Goal: Task Accomplishment & Management: Use online tool/utility

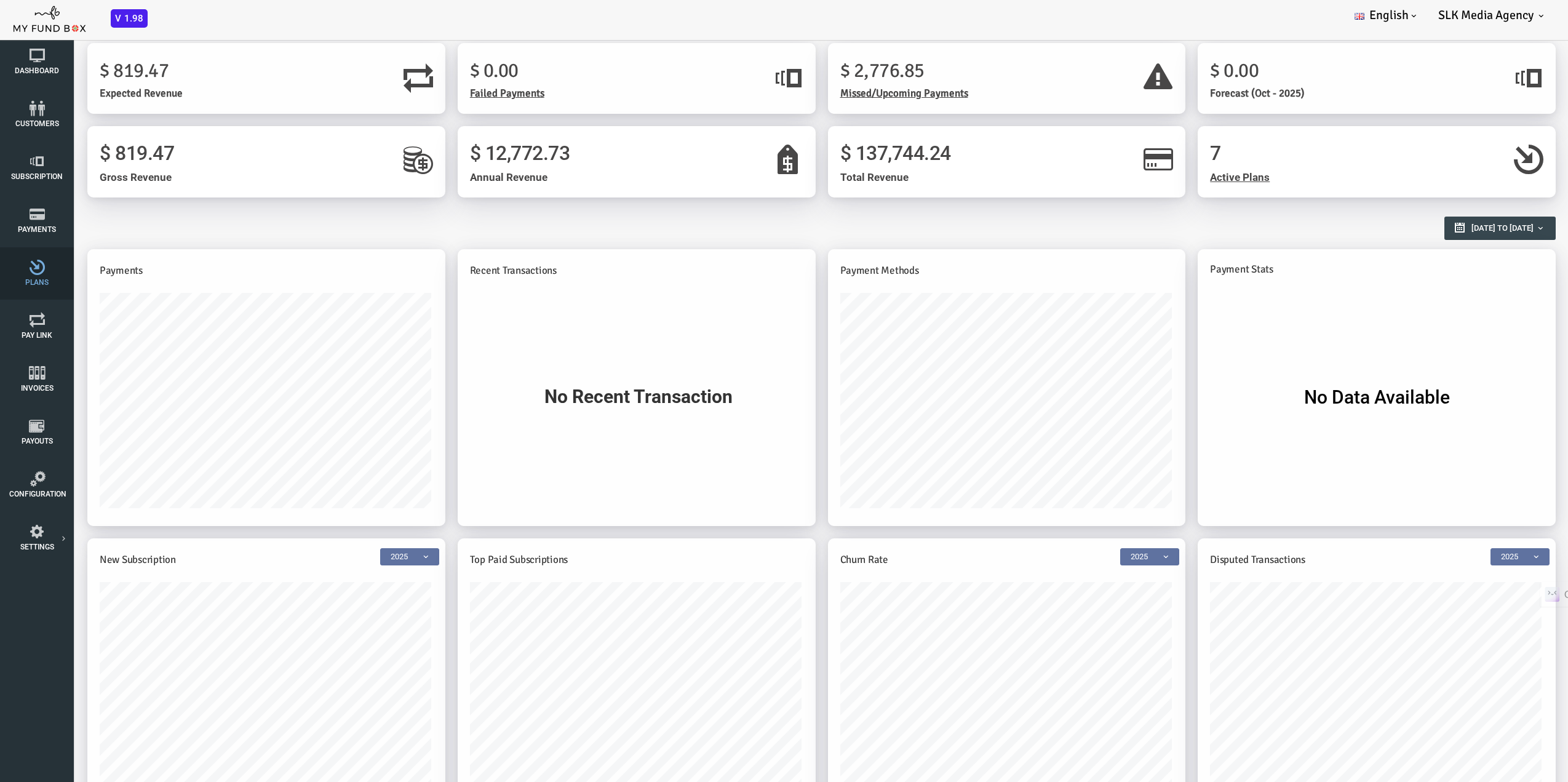
click at [21, 272] on icon at bounding box center [37, 267] width 55 height 15
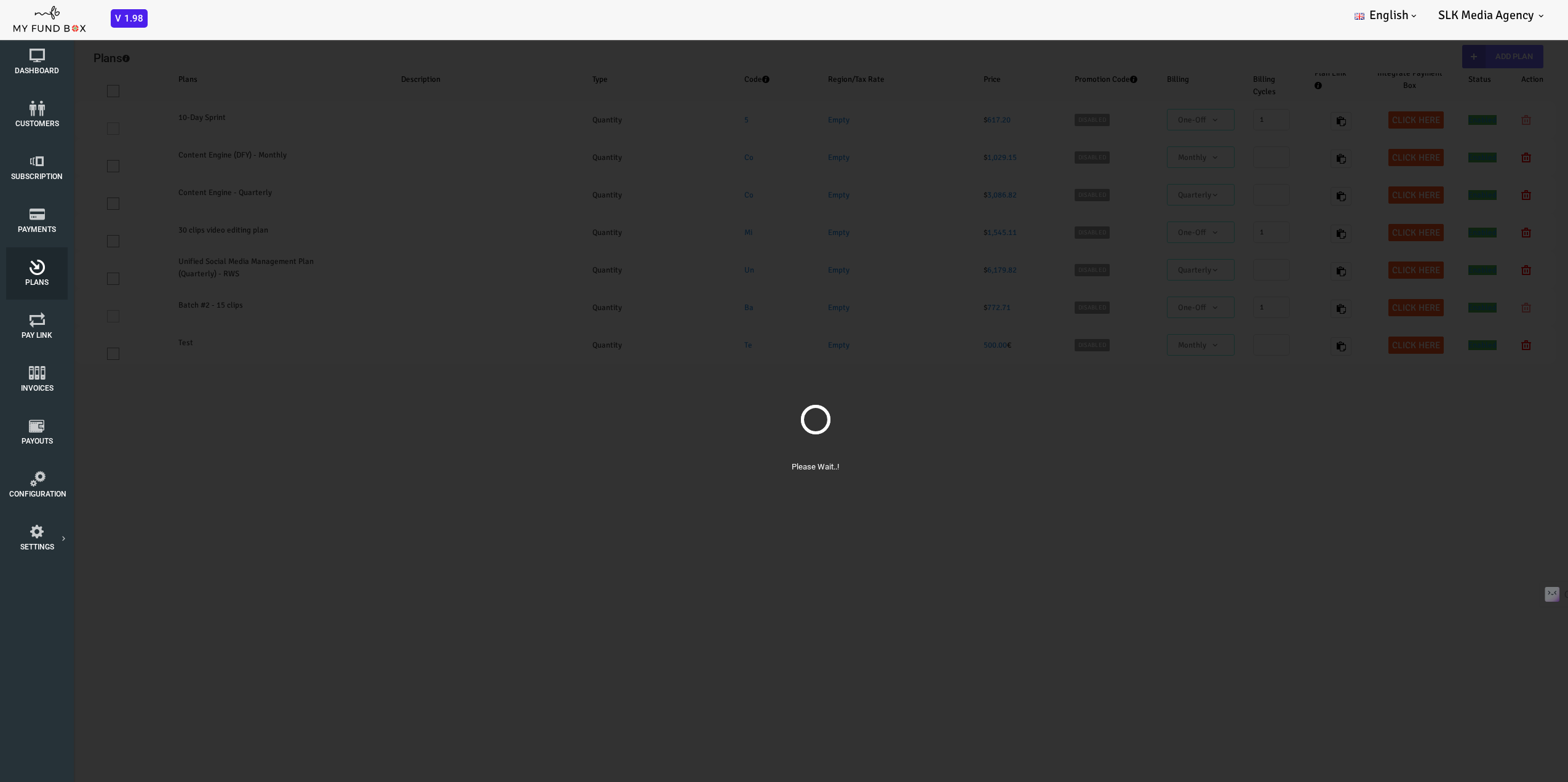
select select "100"
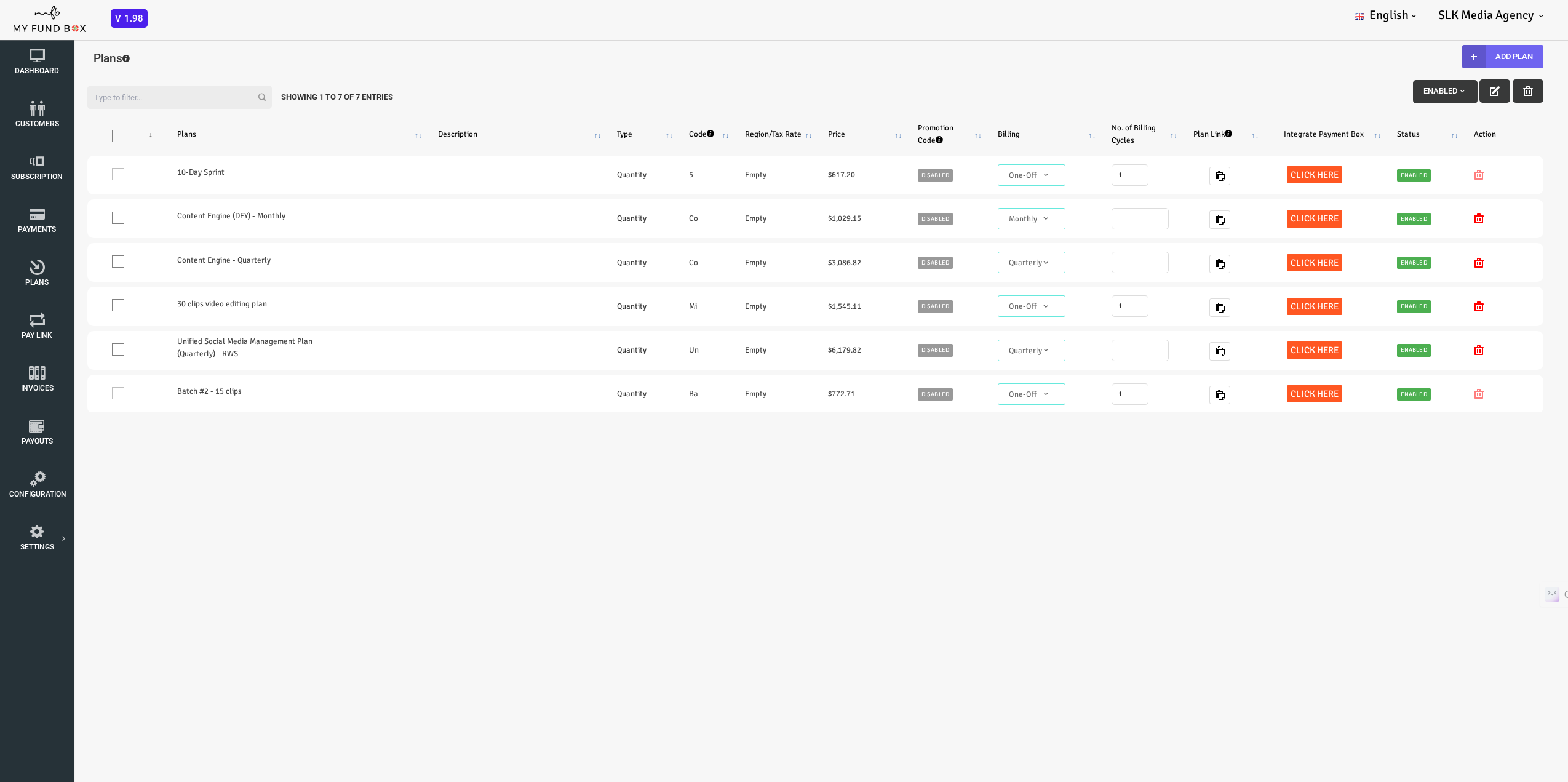
click at [1447, 56] on button "Add Plan" at bounding box center [1440, 56] width 81 height 24
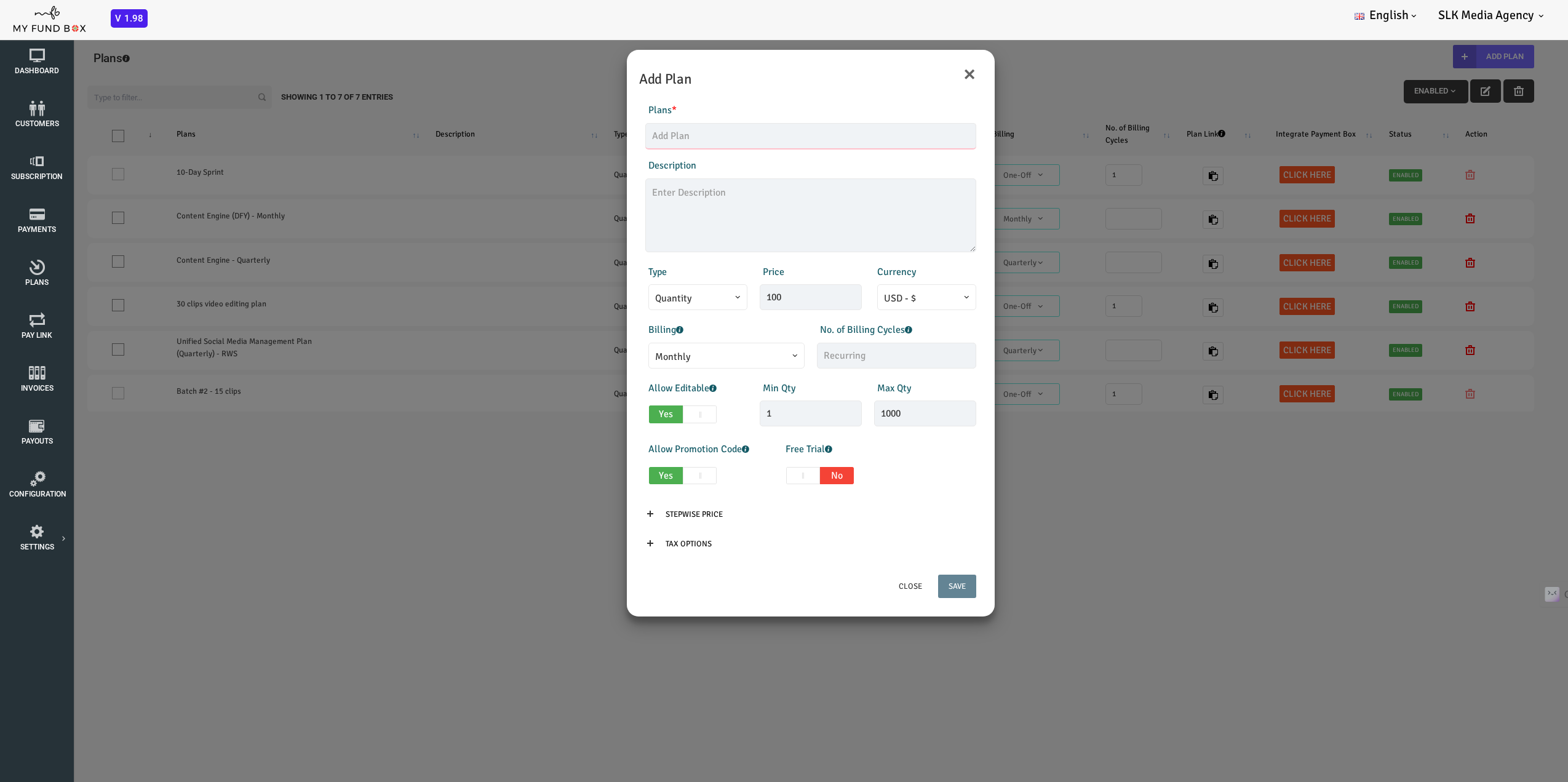
click at [685, 139] on input "text" at bounding box center [748, 136] width 331 height 26
click at [619, 136] on input "Social media stratey" at bounding box center [748, 136] width 331 height 26
click at [670, 137] on input "Social Media Stratey" at bounding box center [748, 136] width 331 height 26
type input "Social Media Strategy"
click at [706, 170] on div "Description 1/255" at bounding box center [747, 205] width 343 height 94
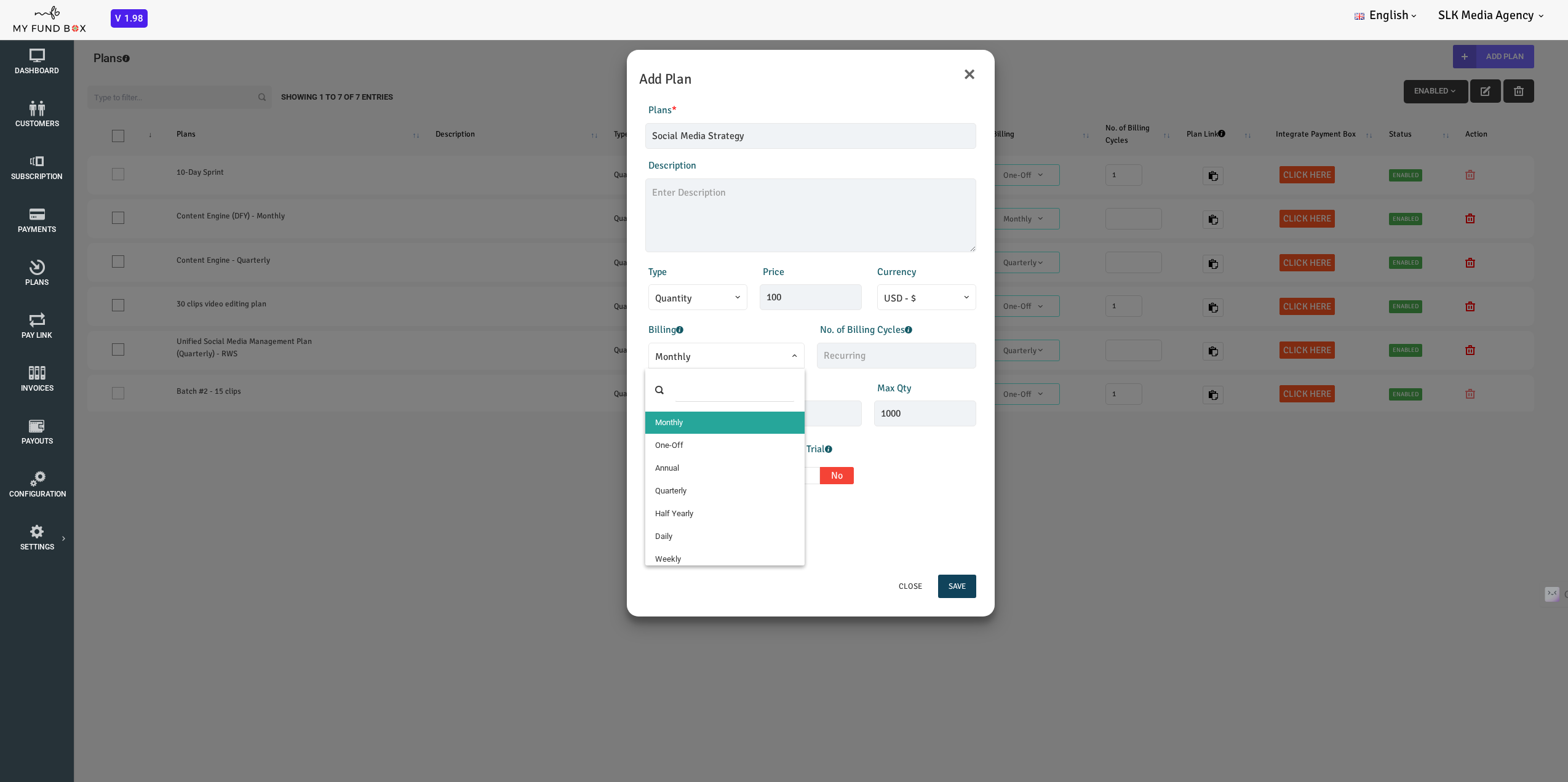
click at [689, 352] on span "Monthly" at bounding box center [663, 357] width 143 height 15
select select "4"
type input "1"
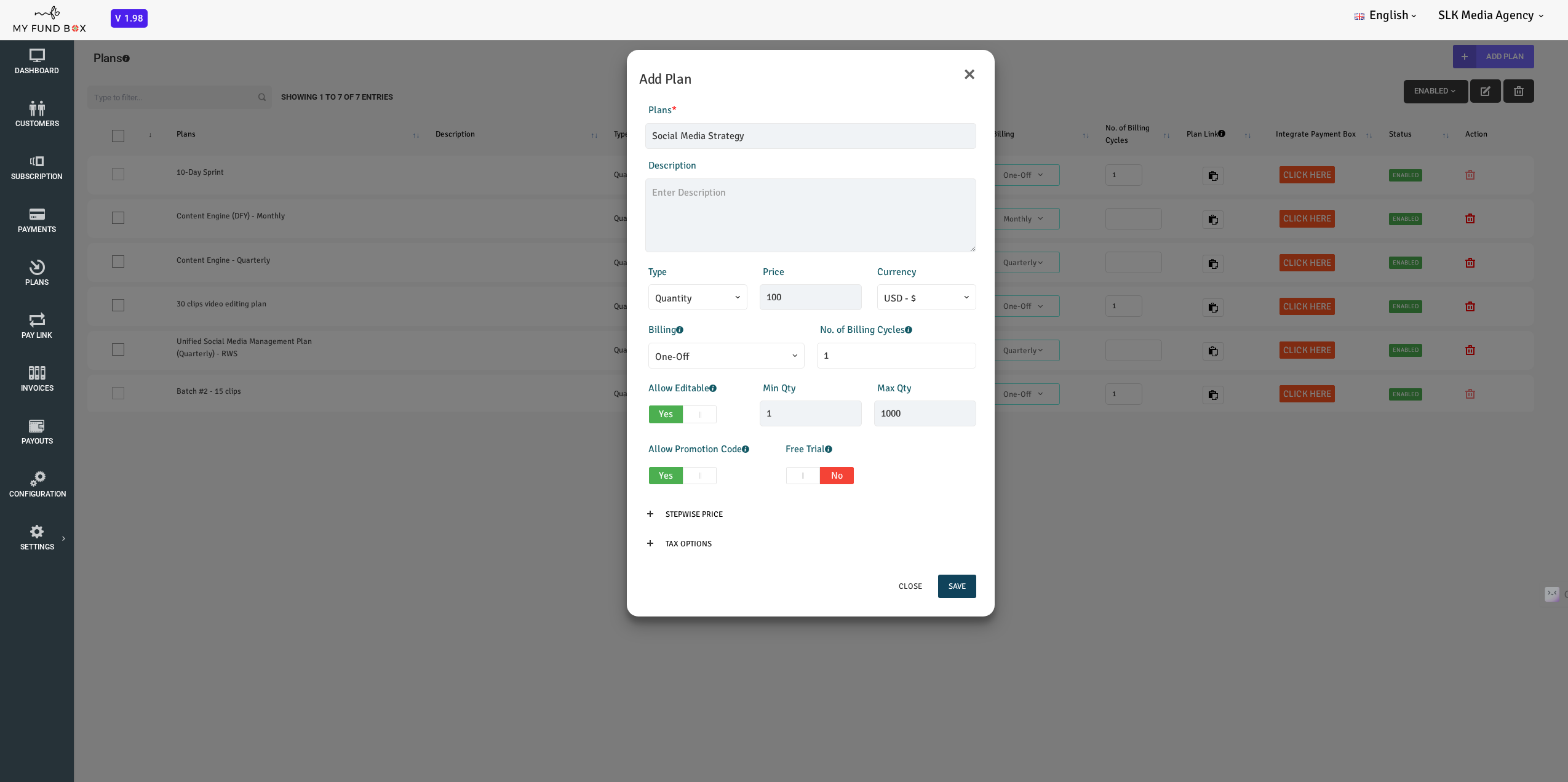
click at [646, 419] on span at bounding box center [637, 414] width 34 height 18
click at [594, 416] on input "Yes No" at bounding box center [590, 412] width 8 height 8
checkbox input "false"
click at [646, 473] on span at bounding box center [637, 476] width 34 height 18
click at [594, 473] on input "Yes No" at bounding box center [590, 474] width 8 height 8
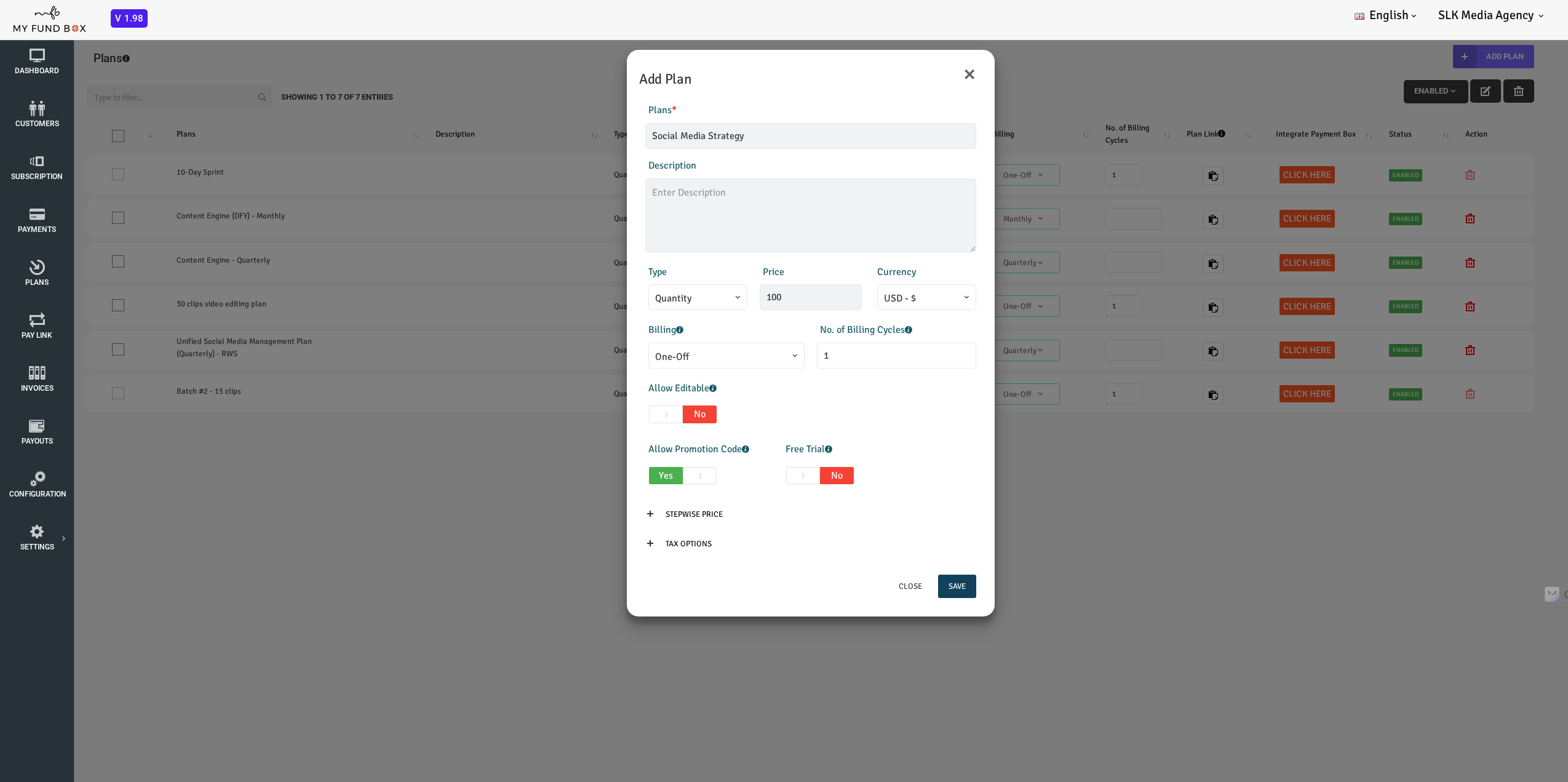
checkbox input "false"
click at [695, 209] on textarea at bounding box center [748, 215] width 331 height 74
click at [721, 144] on input "Social Media Strategy" at bounding box center [748, 136] width 331 height 26
click at [686, 133] on input "Social Media Strategy Report" at bounding box center [748, 136] width 331 height 26
type input "Social Media Strategy - Full Report"
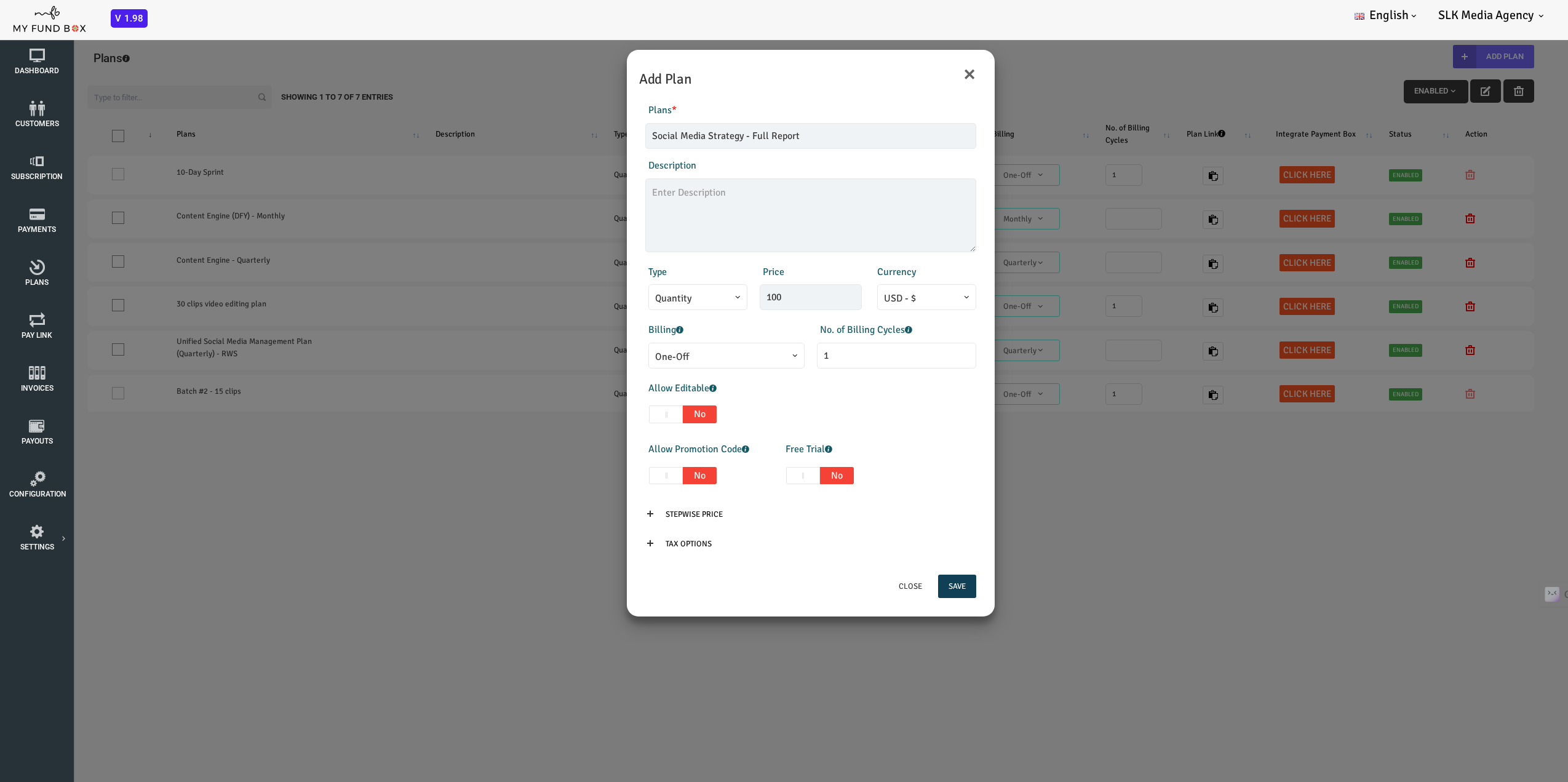
click at [897, 589] on button "Save" at bounding box center [894, 586] width 38 height 24
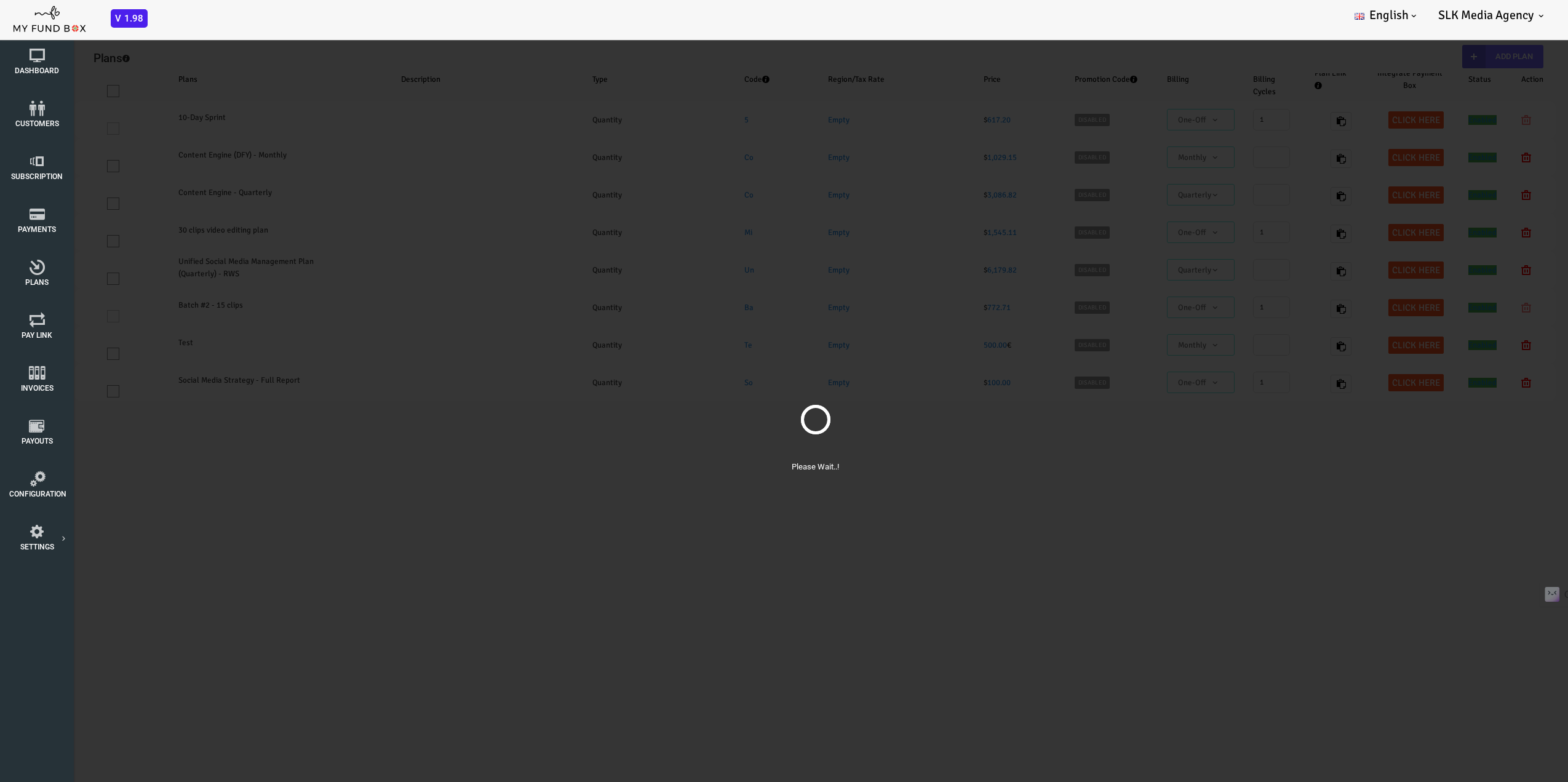
select select "100"
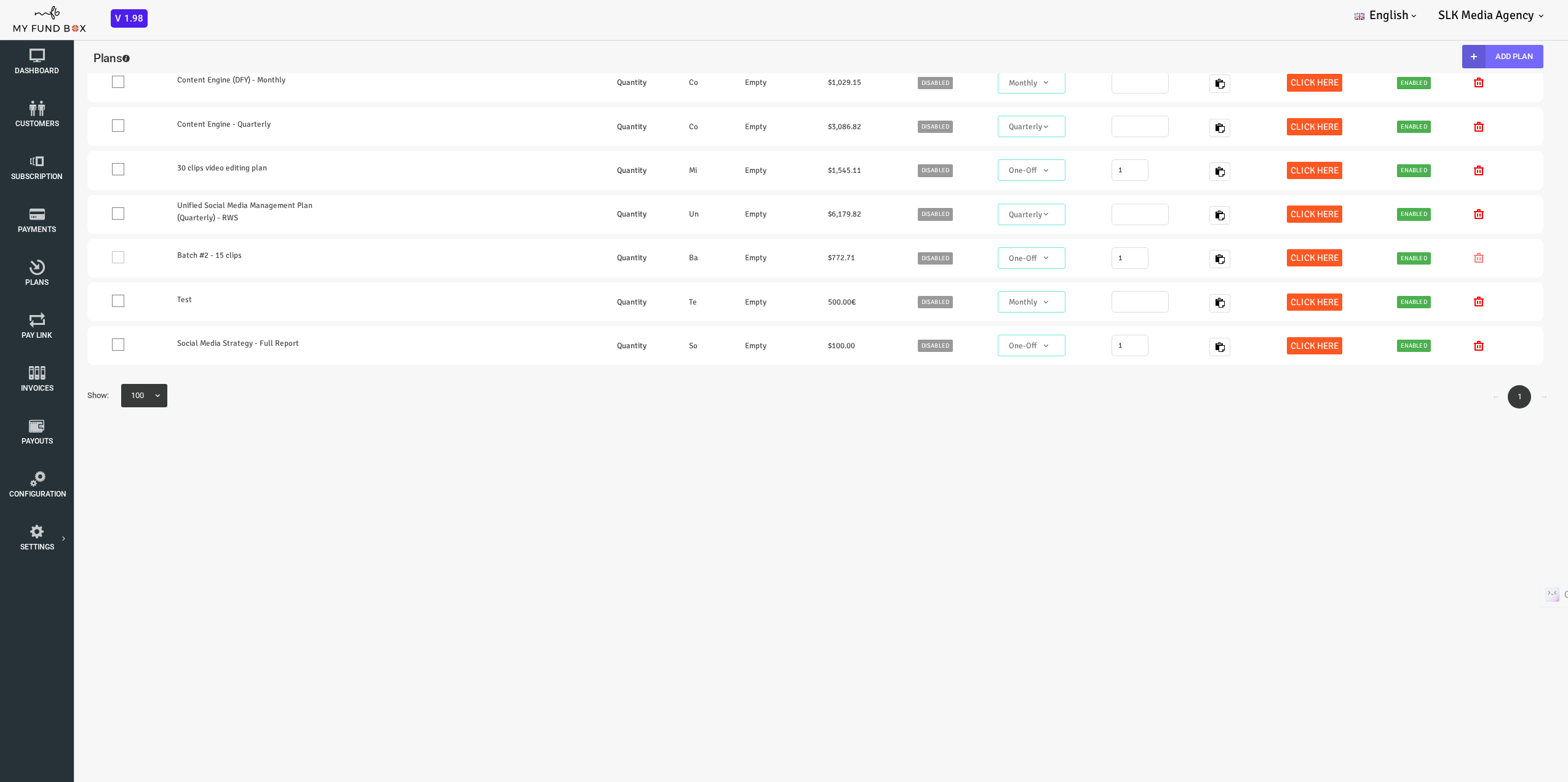
scroll to position [9, 0]
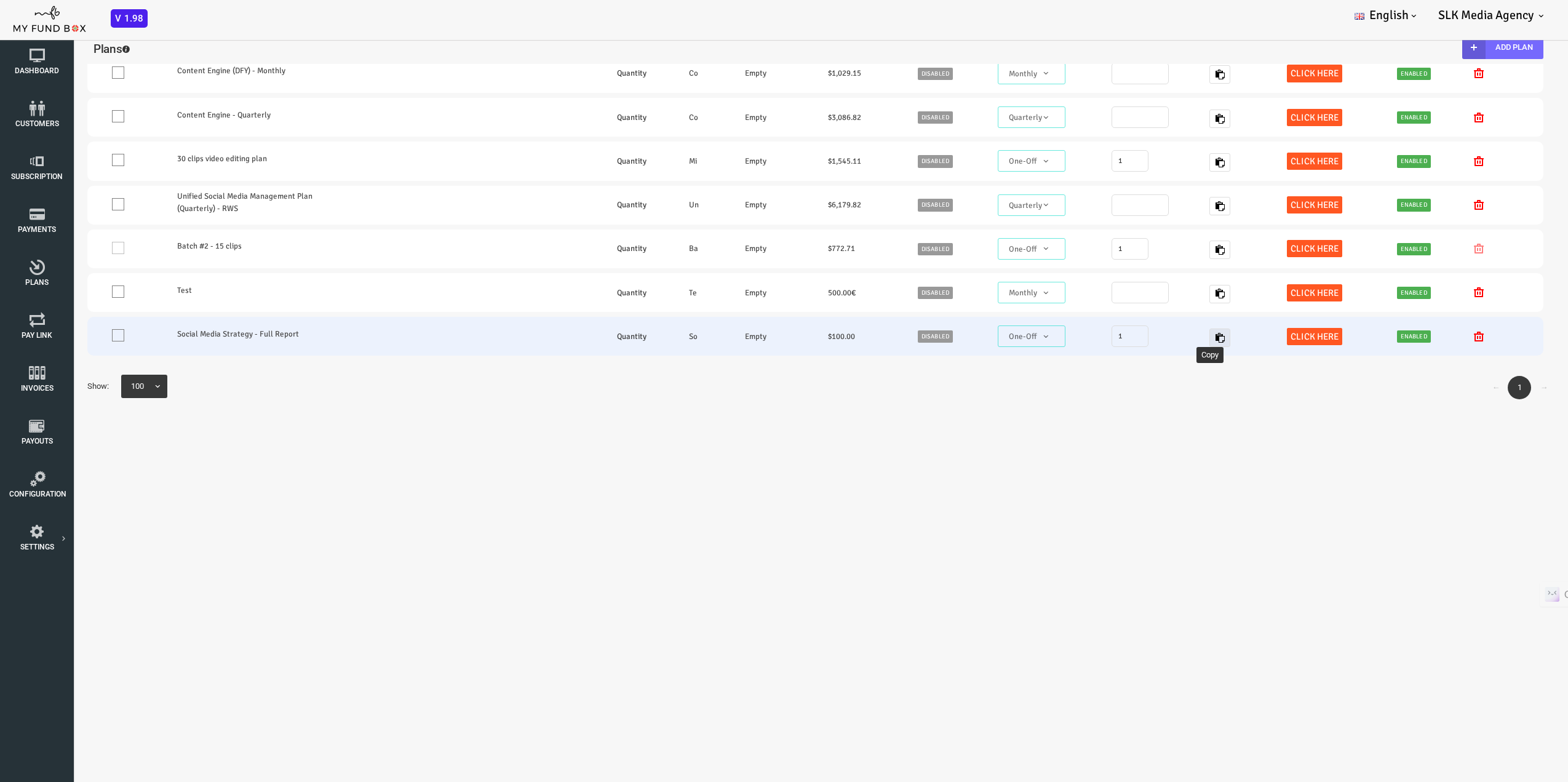
click at [1152, 333] on icon "button" at bounding box center [1157, 338] width 10 height 10
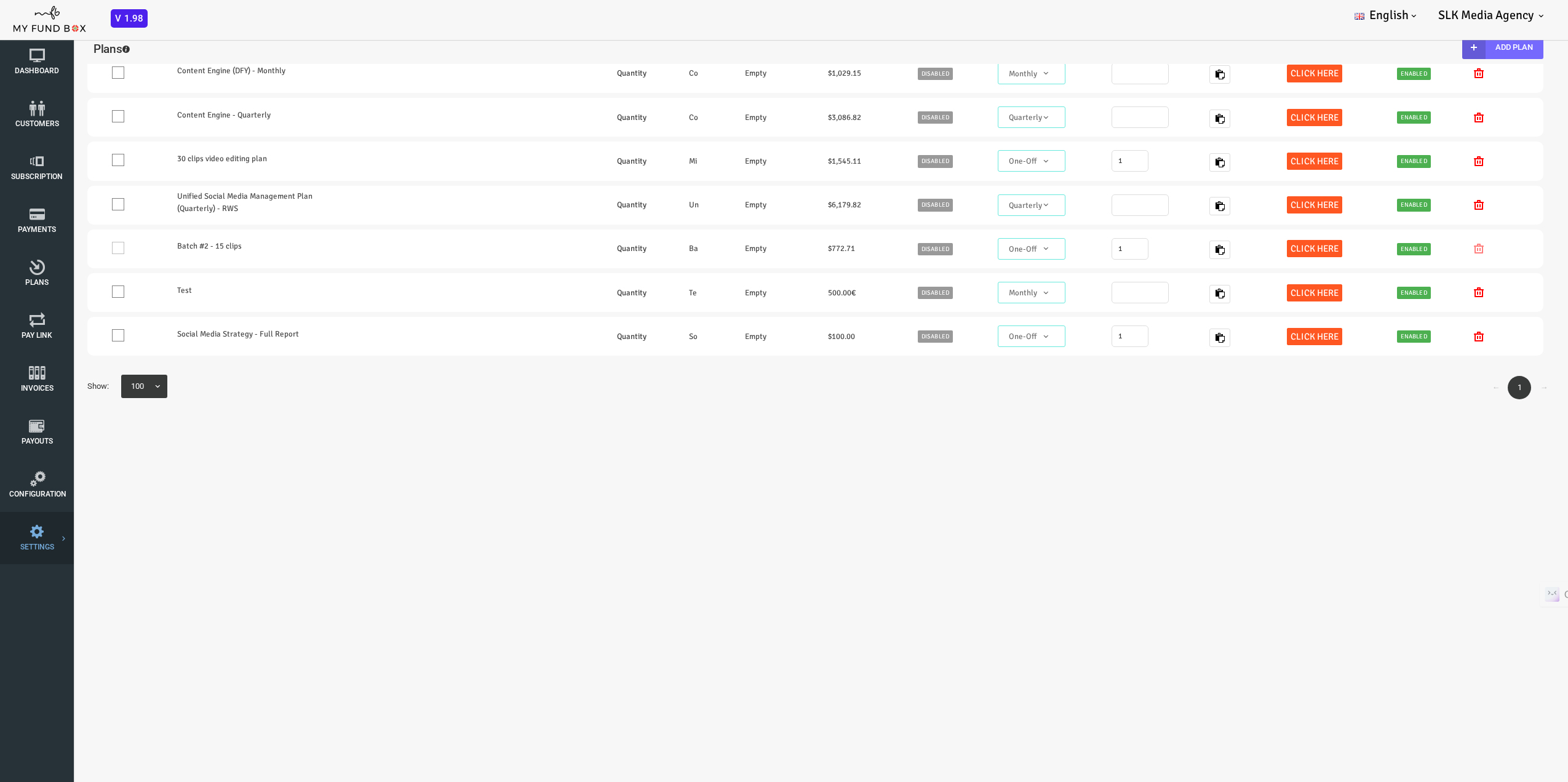
click at [0, 0] on link "Payment Gateway" at bounding box center [0, 0] width 0 height 0
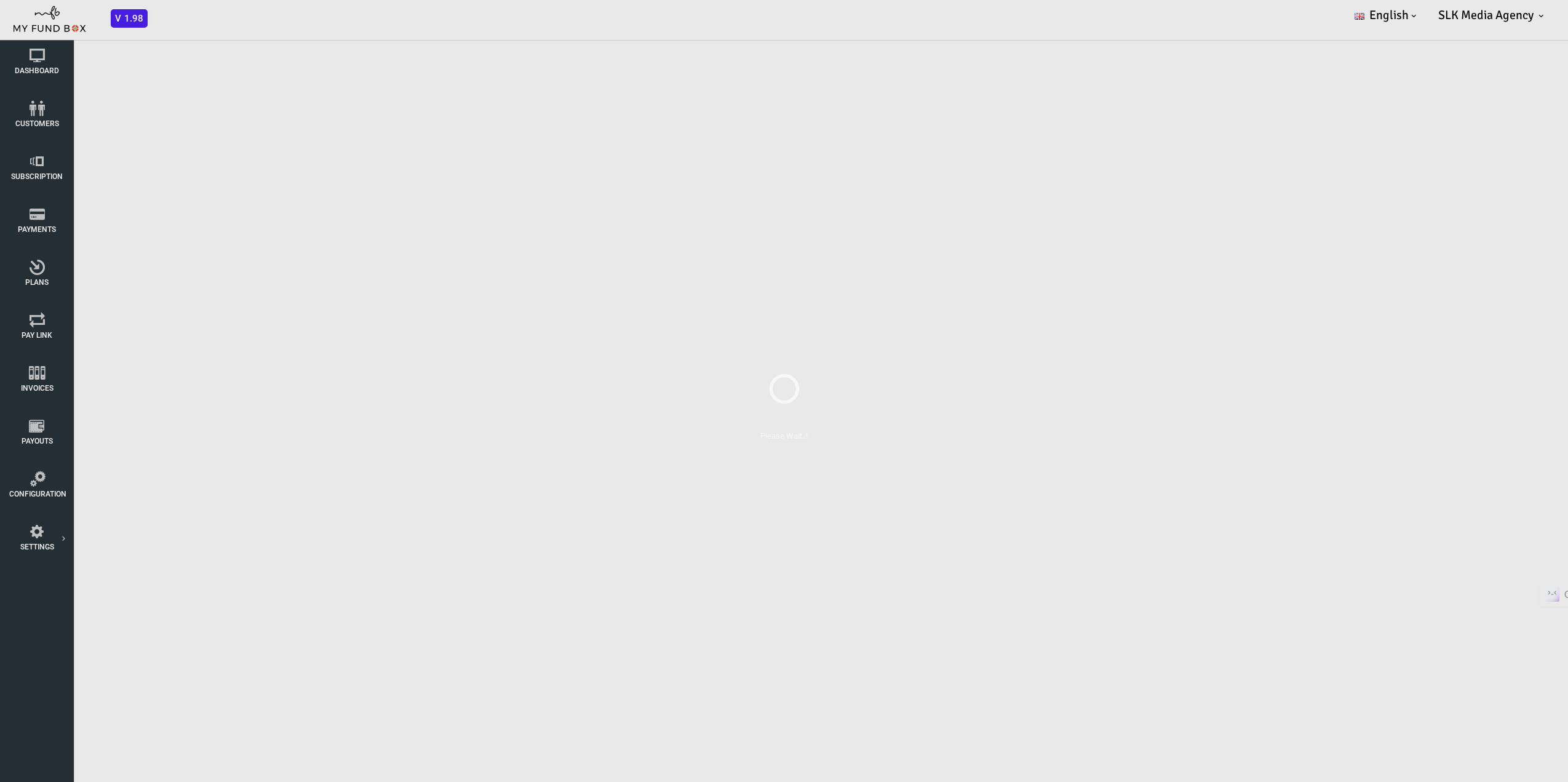
scroll to position [0, 0]
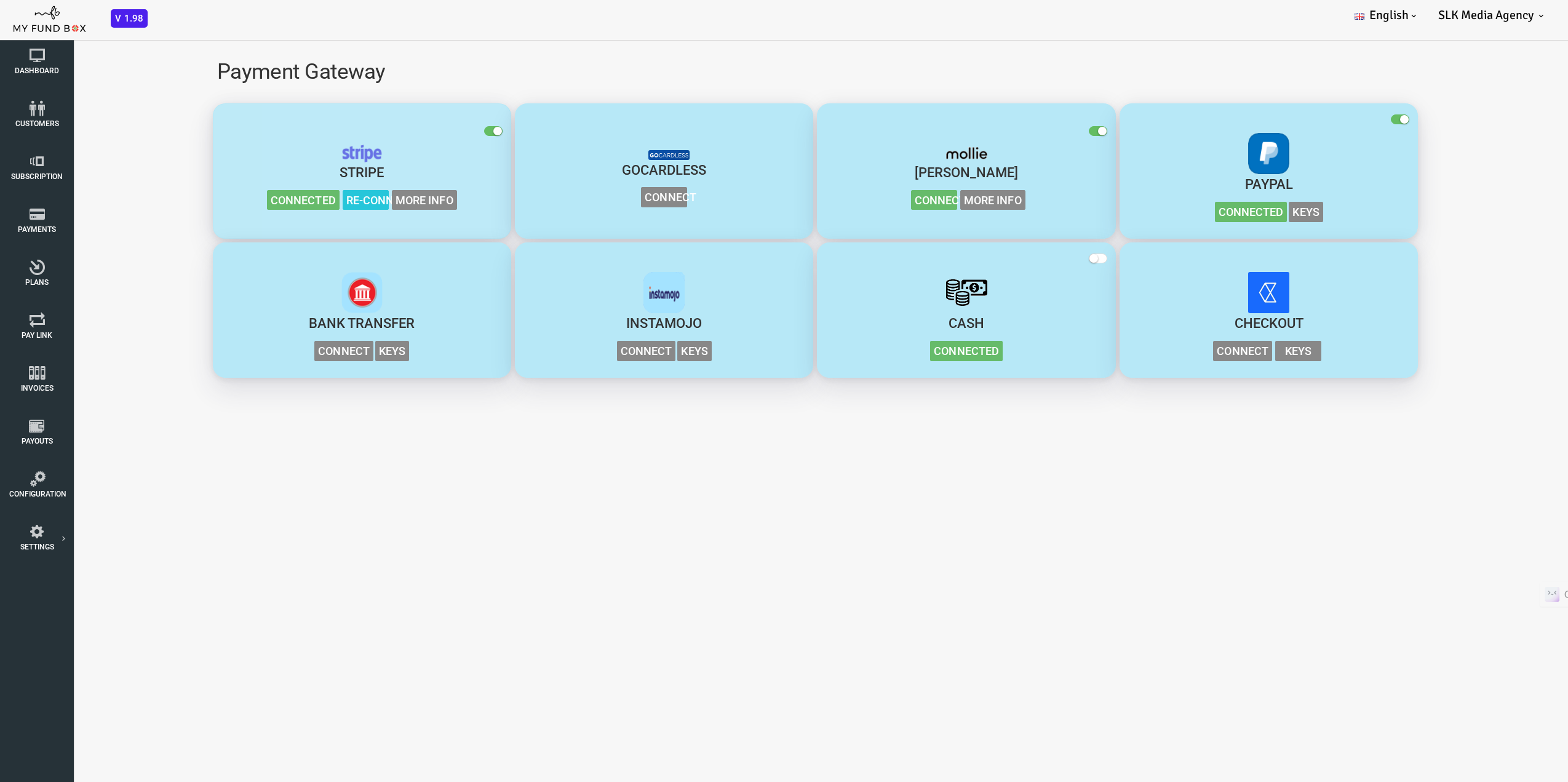
click at [369, 156] on div "button" at bounding box center [299, 153] width 275 height 18
click at [363, 192] on span "More Info" at bounding box center [362, 200] width 65 height 20
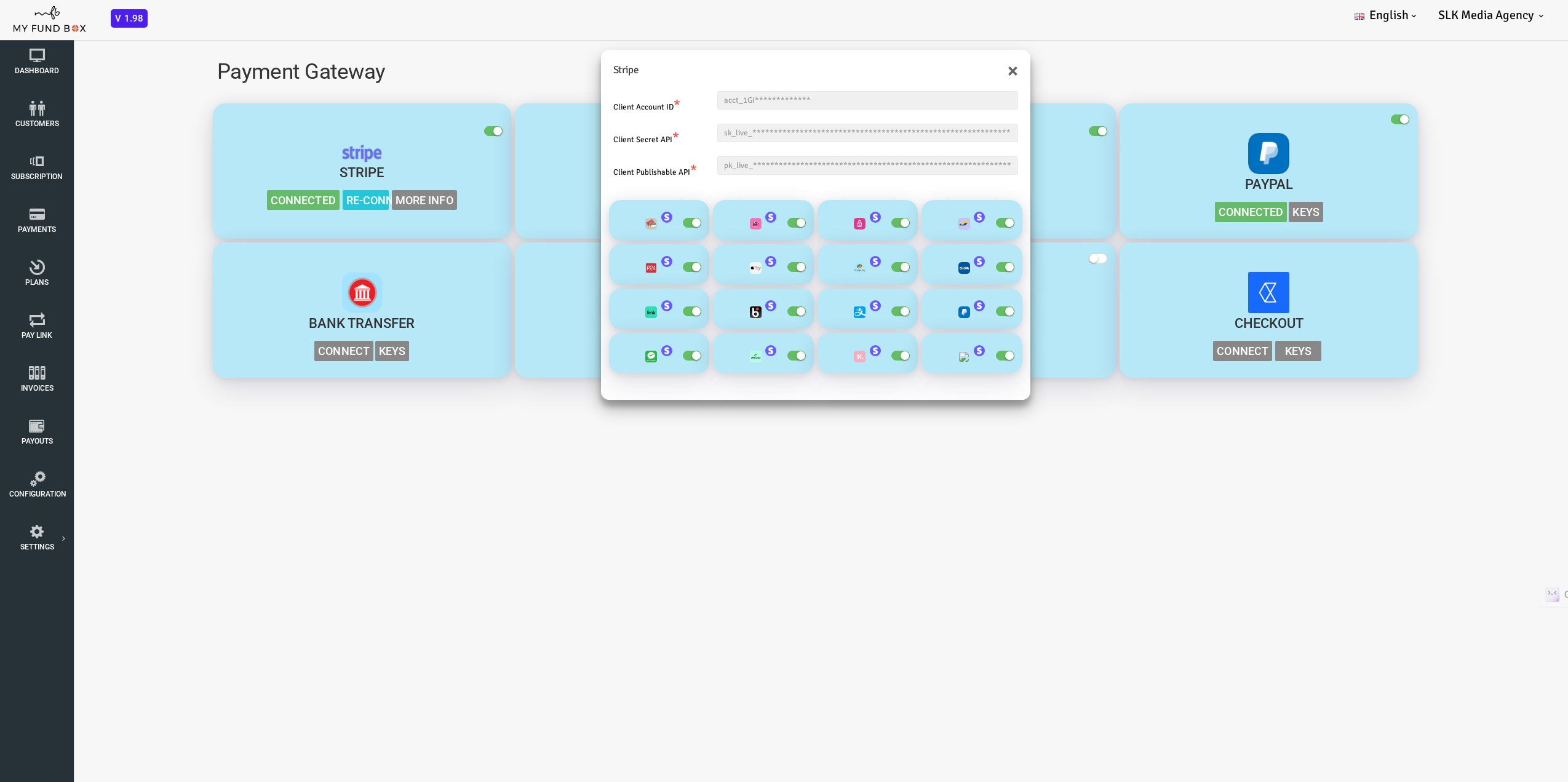
click at [946, 311] on small "button" at bounding box center [946, 311] width 9 height 9
click at [0, 31] on input "checkbox" at bounding box center [0, 31] width 0 height 0
click at [946, 456] on div "**********" at bounding box center [752, 422] width 1505 height 782
click at [950, 67] on button "×" at bounding box center [950, 71] width 11 height 20
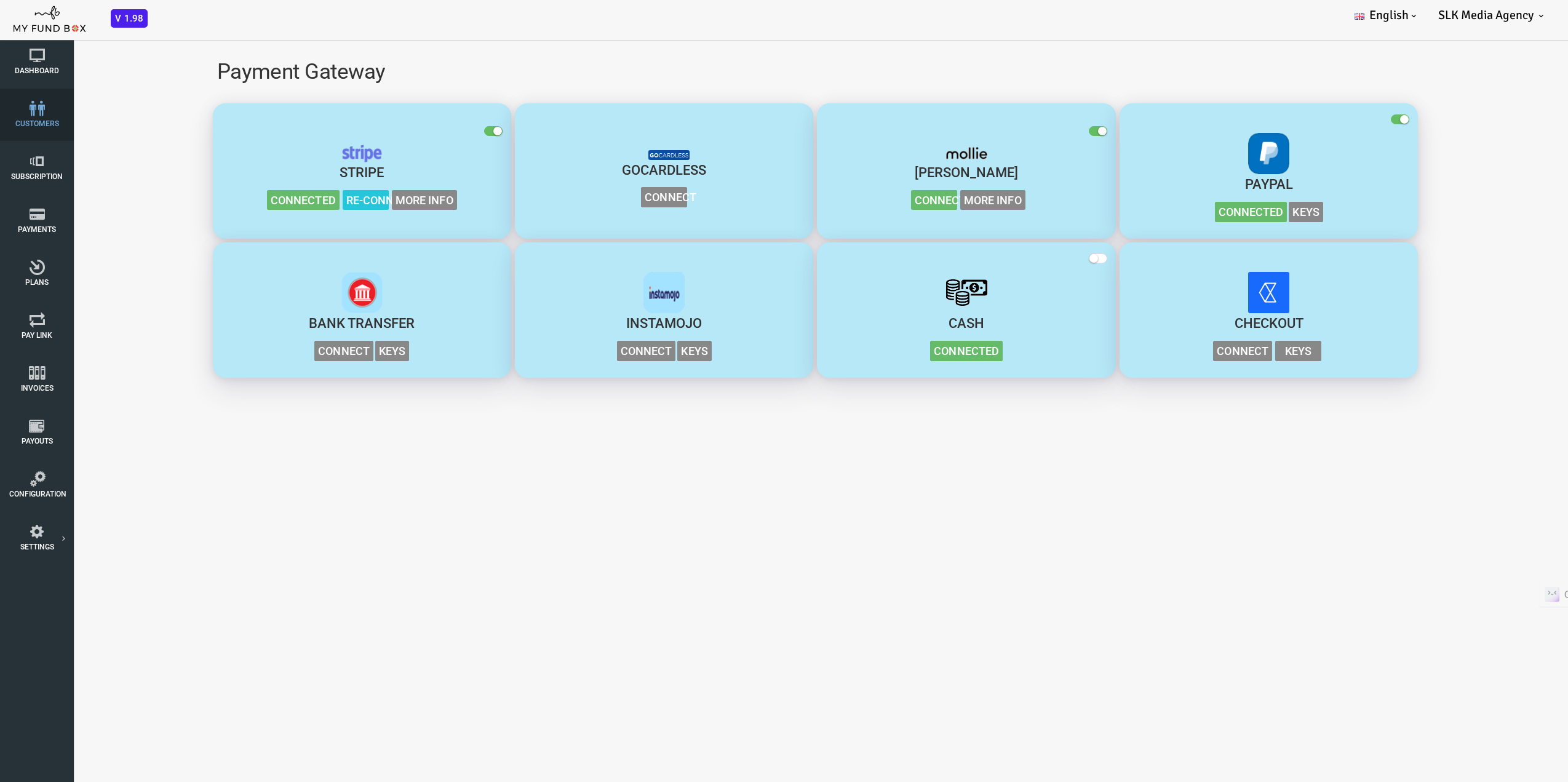
click at [45, 117] on link "customers" at bounding box center [37, 115] width 61 height 52
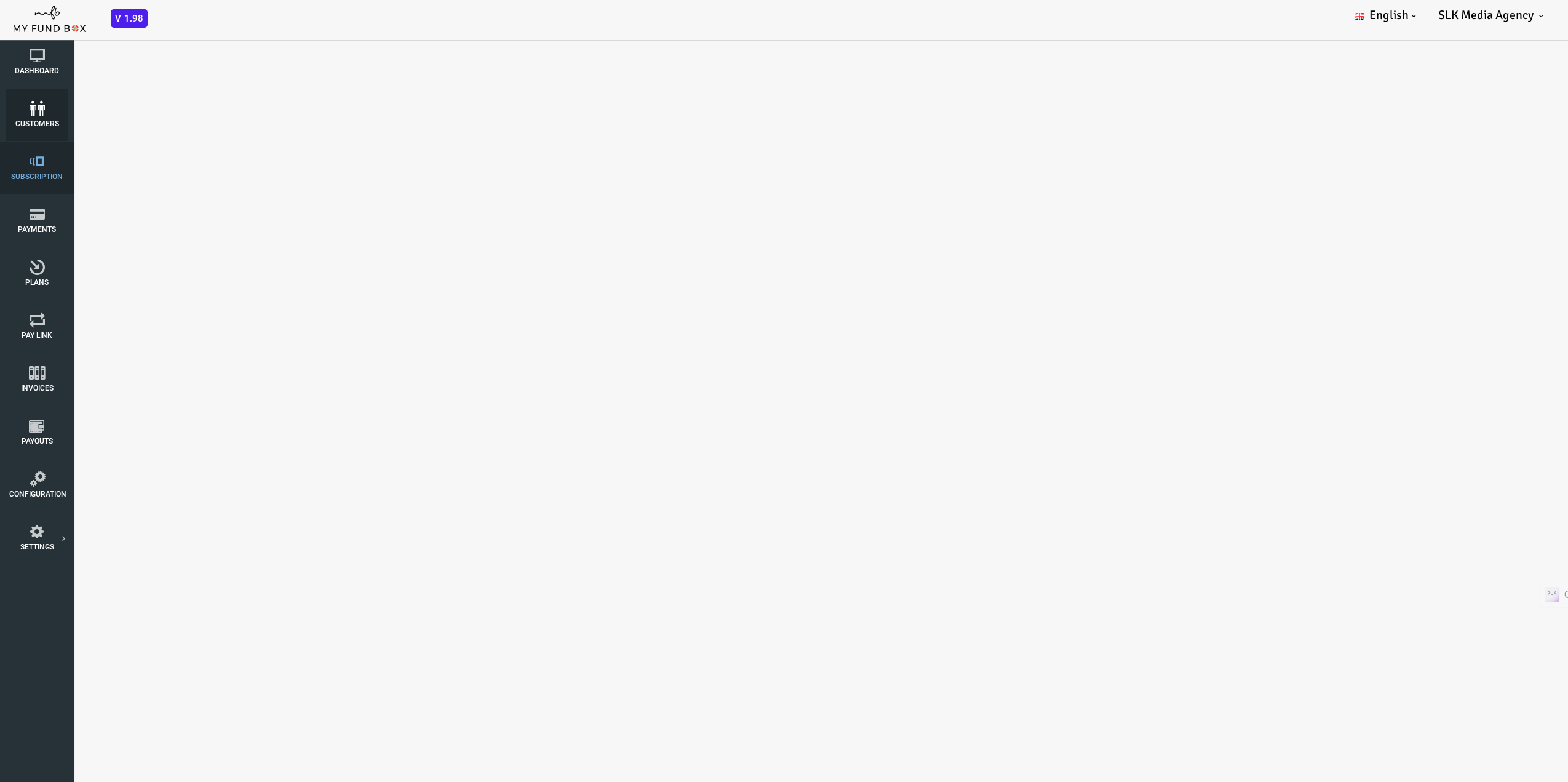
select select "100"
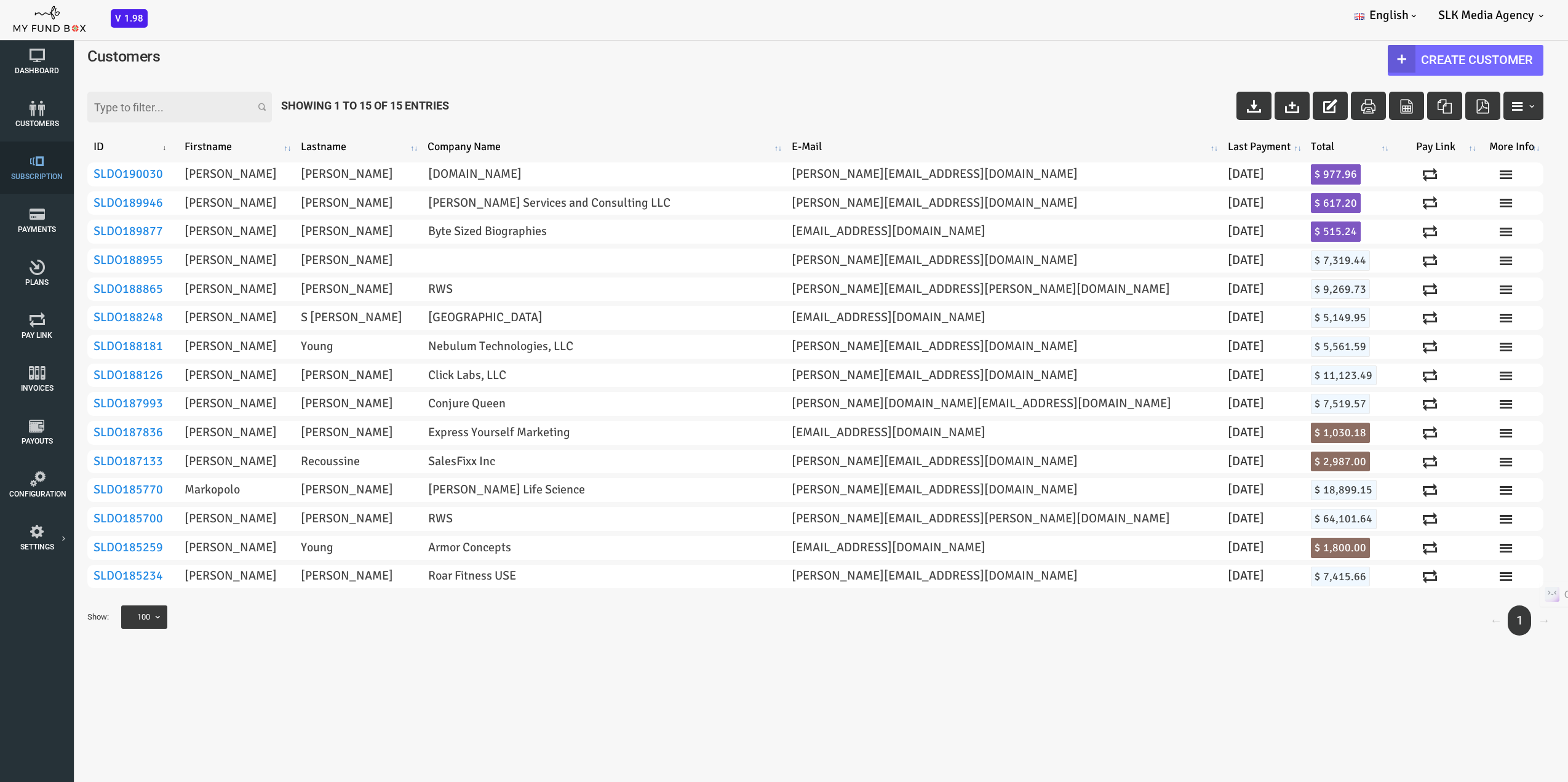
click at [0, 0] on span "Subscription" at bounding box center [0, 0] width 0 height 0
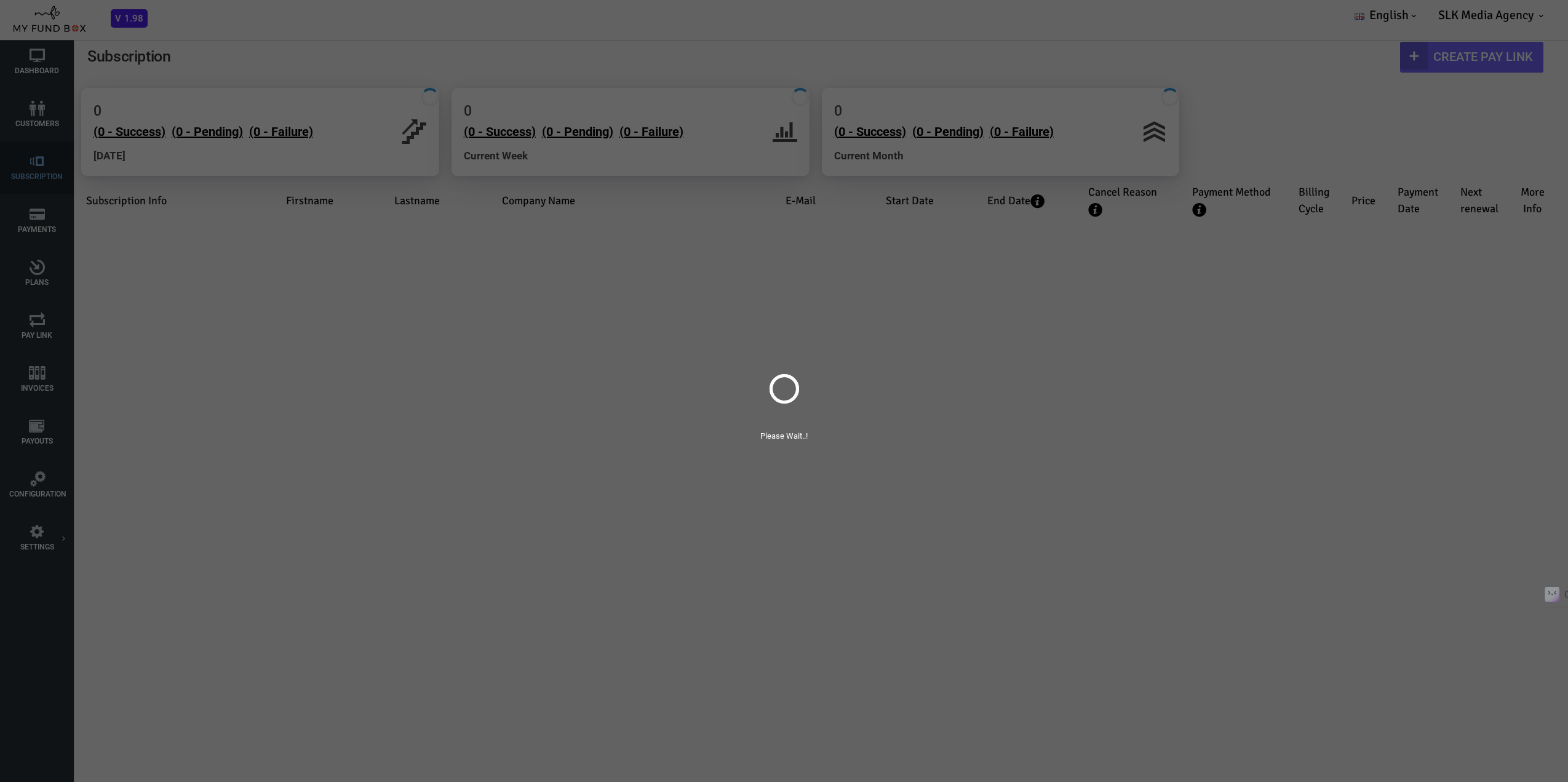
select select "100"
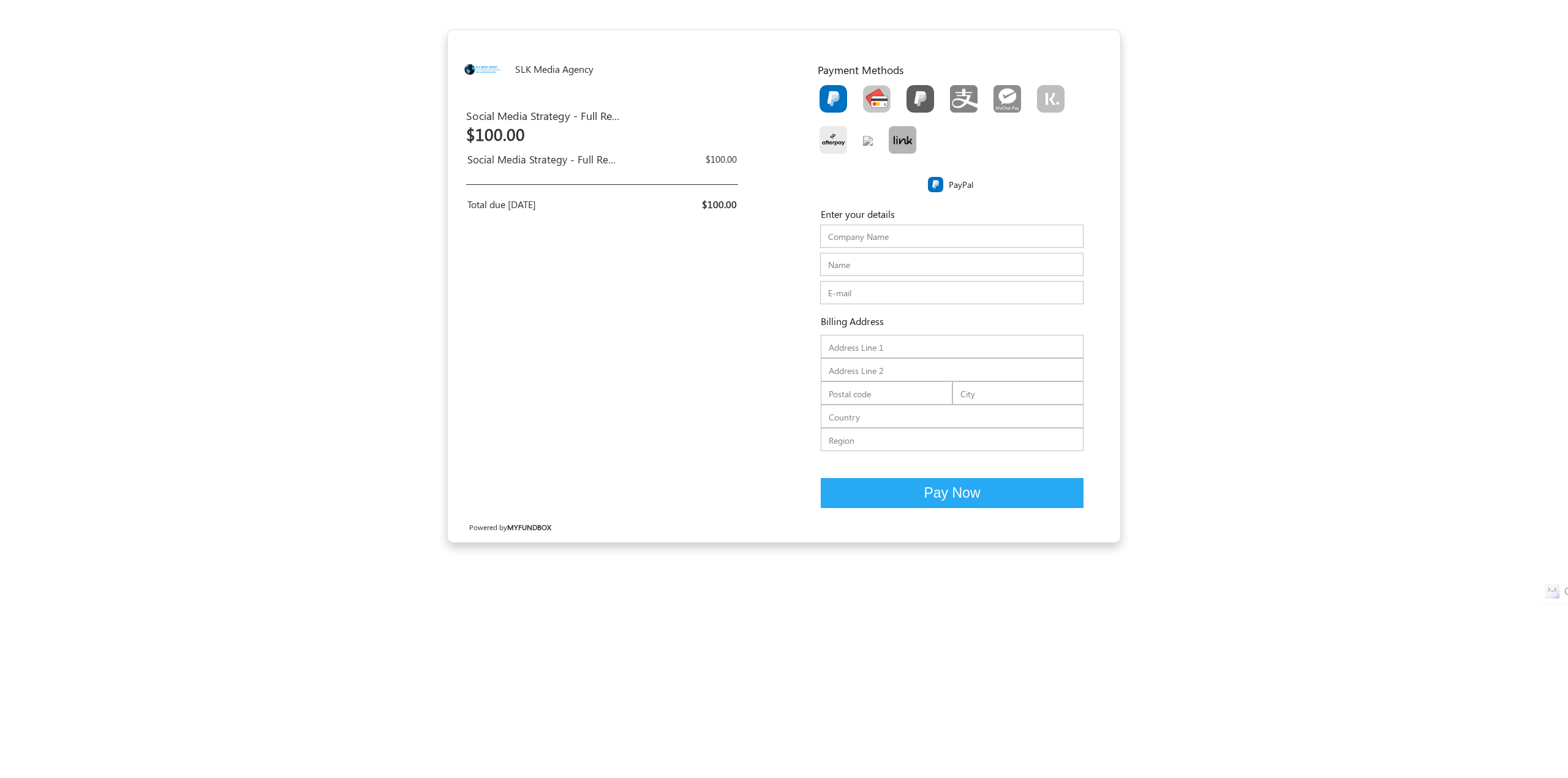
click at [875, 101] on img "Toolbar with button groups" at bounding box center [877, 99] width 28 height 28
click at [870, 93] on input "Toolbar with button groups" at bounding box center [867, 89] width 8 height 8
radio input "true"
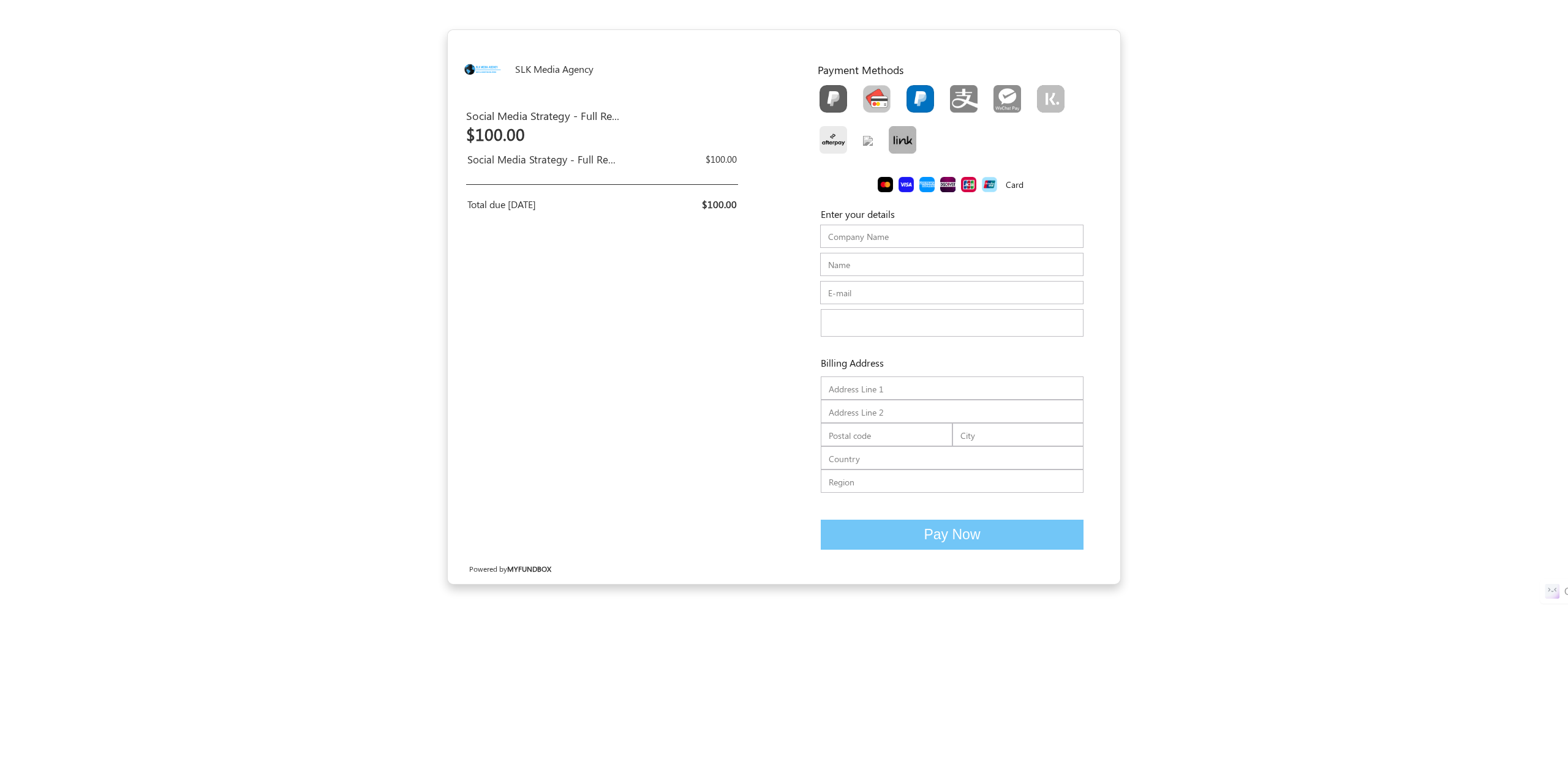
click at [918, 101] on img "Toolbar with button groups" at bounding box center [920, 99] width 28 height 28
click at [914, 93] on input "Toolbar with button groups" at bounding box center [910, 89] width 8 height 8
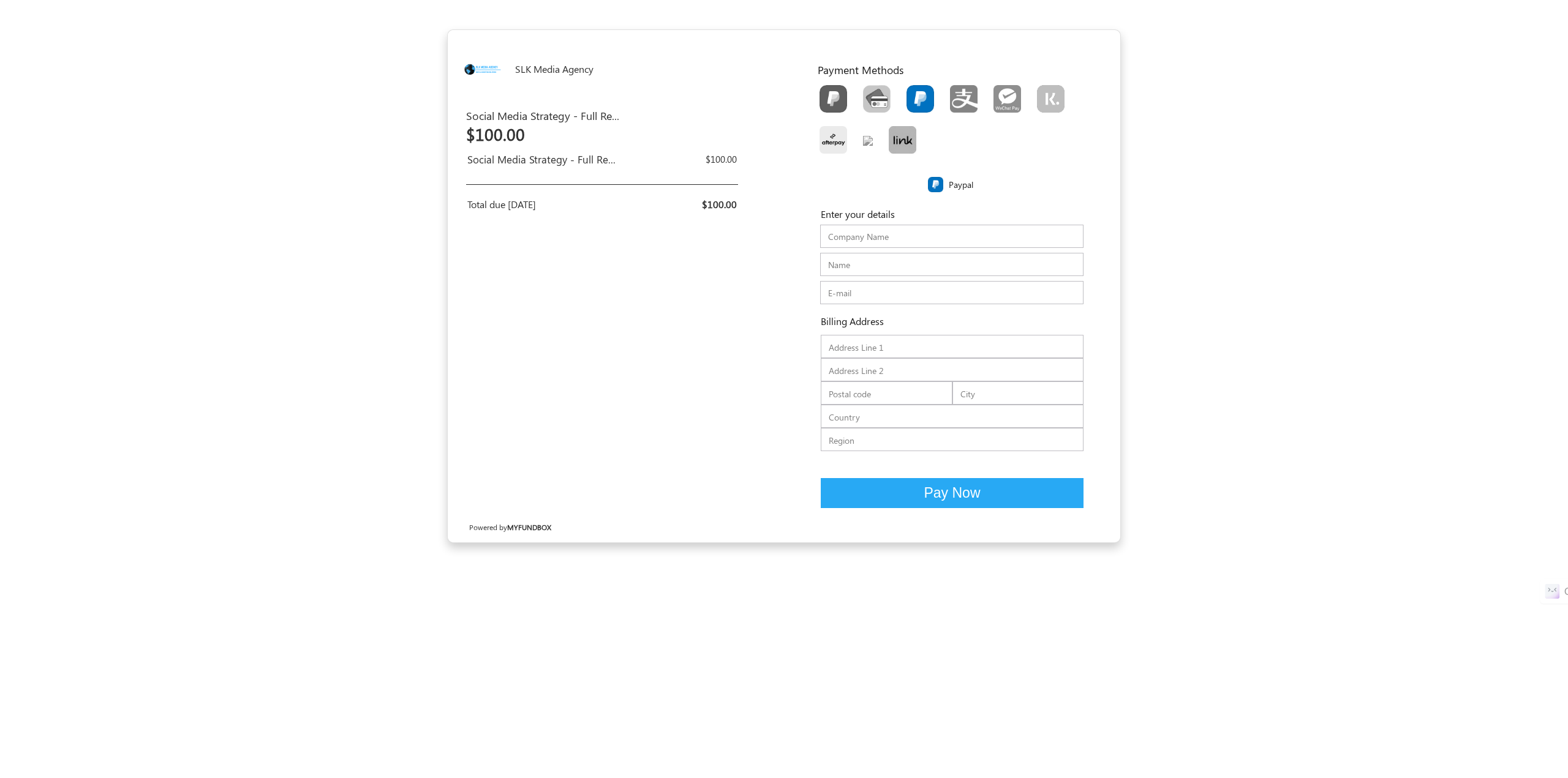
radio input "true"
click at [1007, 99] on img "Toolbar with button groups" at bounding box center [1007, 99] width 28 height 28
click at [1001, 93] on input "Toolbar with button groups" at bounding box center [997, 89] width 8 height 8
radio input "true"
click at [968, 104] on img "Toolbar with button groups" at bounding box center [964, 99] width 28 height 28
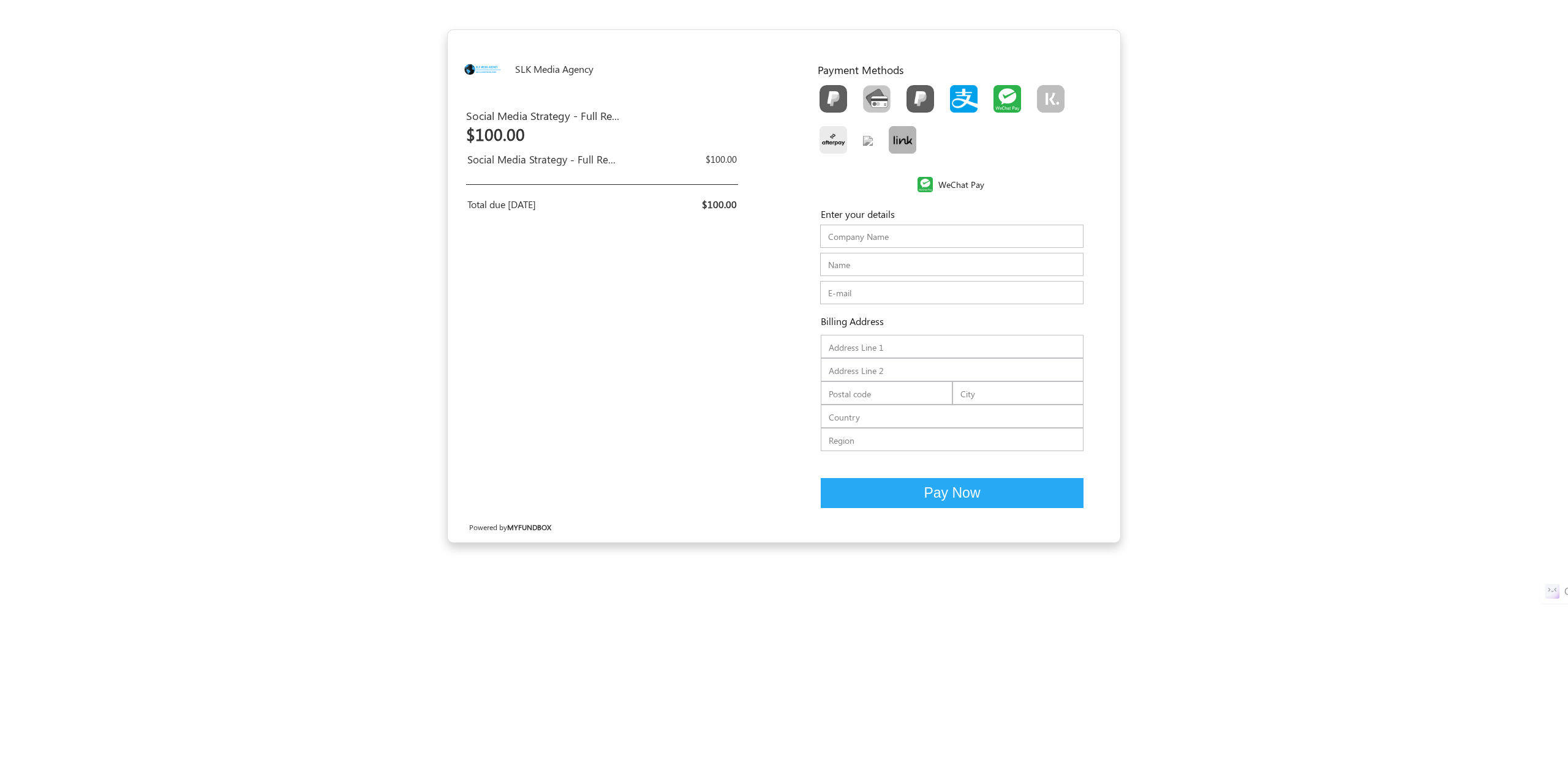
click at [958, 93] on input "Toolbar with button groups" at bounding box center [954, 89] width 8 height 8
radio input "true"
click at [1048, 101] on img "Toolbar with button groups" at bounding box center [1050, 99] width 28 height 28
click at [1045, 93] on input "Toolbar with button groups" at bounding box center [1041, 89] width 8 height 8
radio input "true"
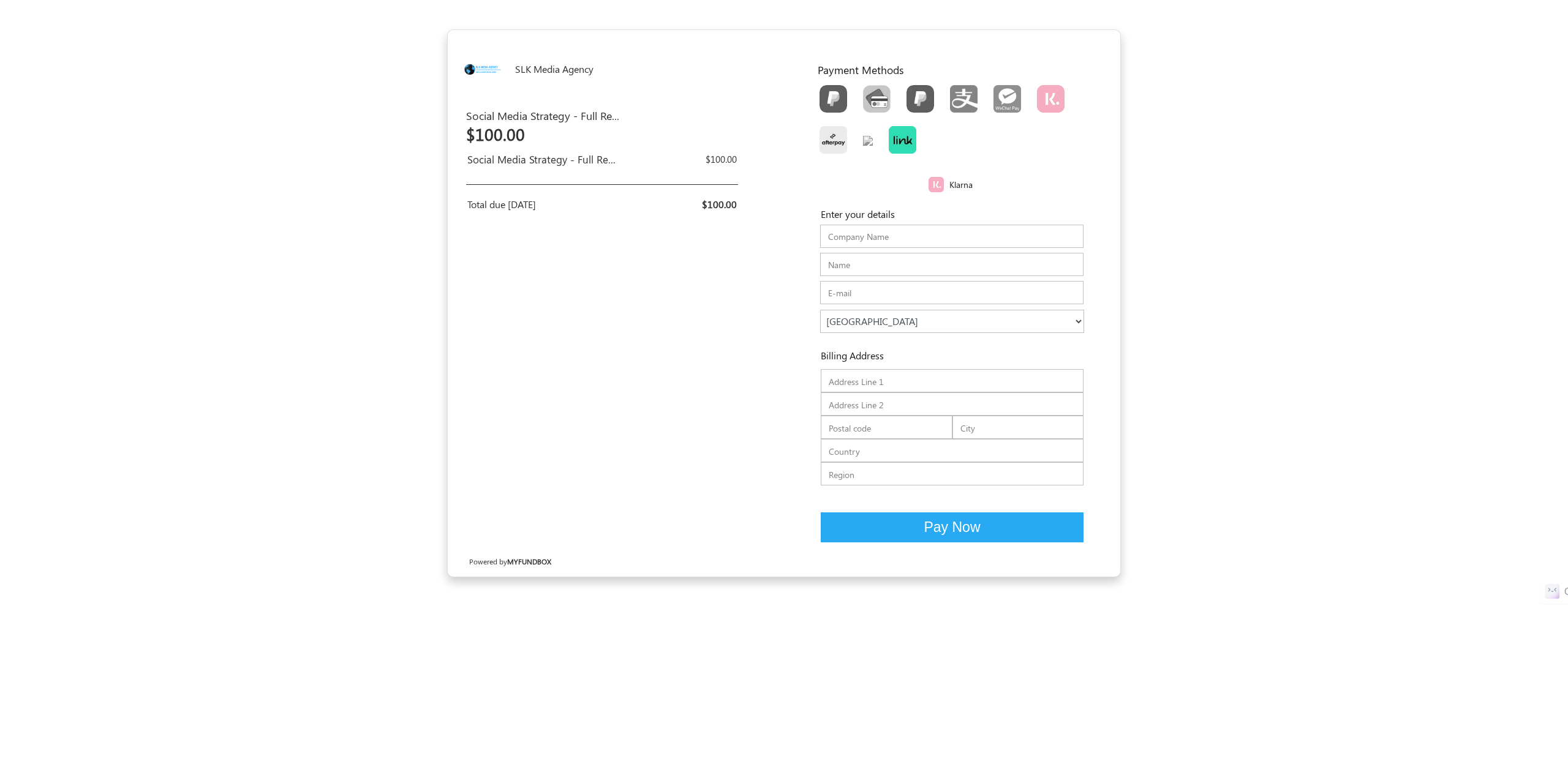
click at [905, 136] on img "Toolbar with button groups" at bounding box center [902, 140] width 28 height 28
click at [896, 134] on input "Toolbar with button groups" at bounding box center [892, 131] width 8 height 8
radio input "true"
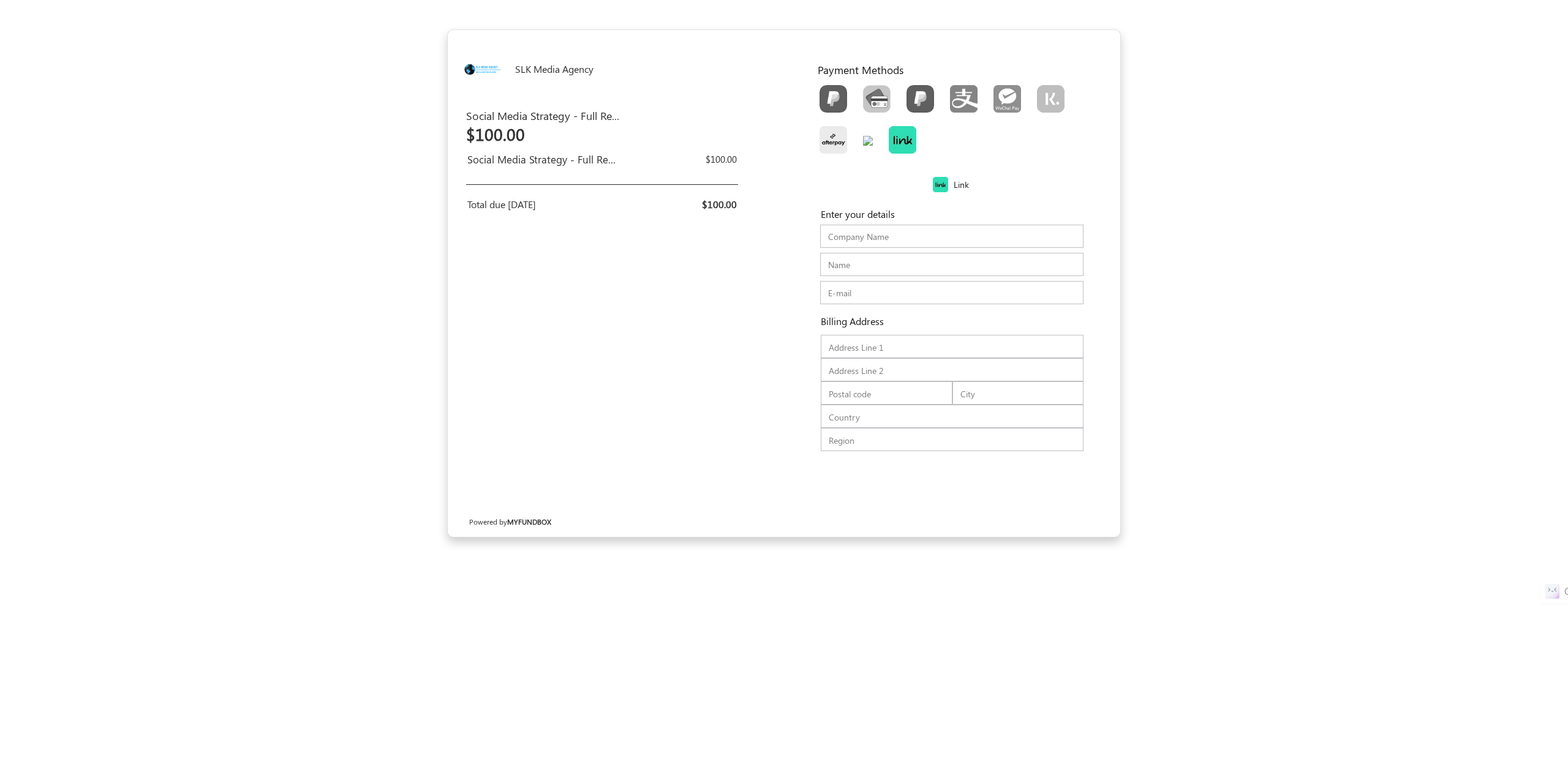
click at [871, 144] on img "Toolbar with button groups" at bounding box center [868, 141] width 10 height 10
click at [870, 140] on input "Toolbar with button groups" at bounding box center [867, 135] width 8 height 8
radio input "true"
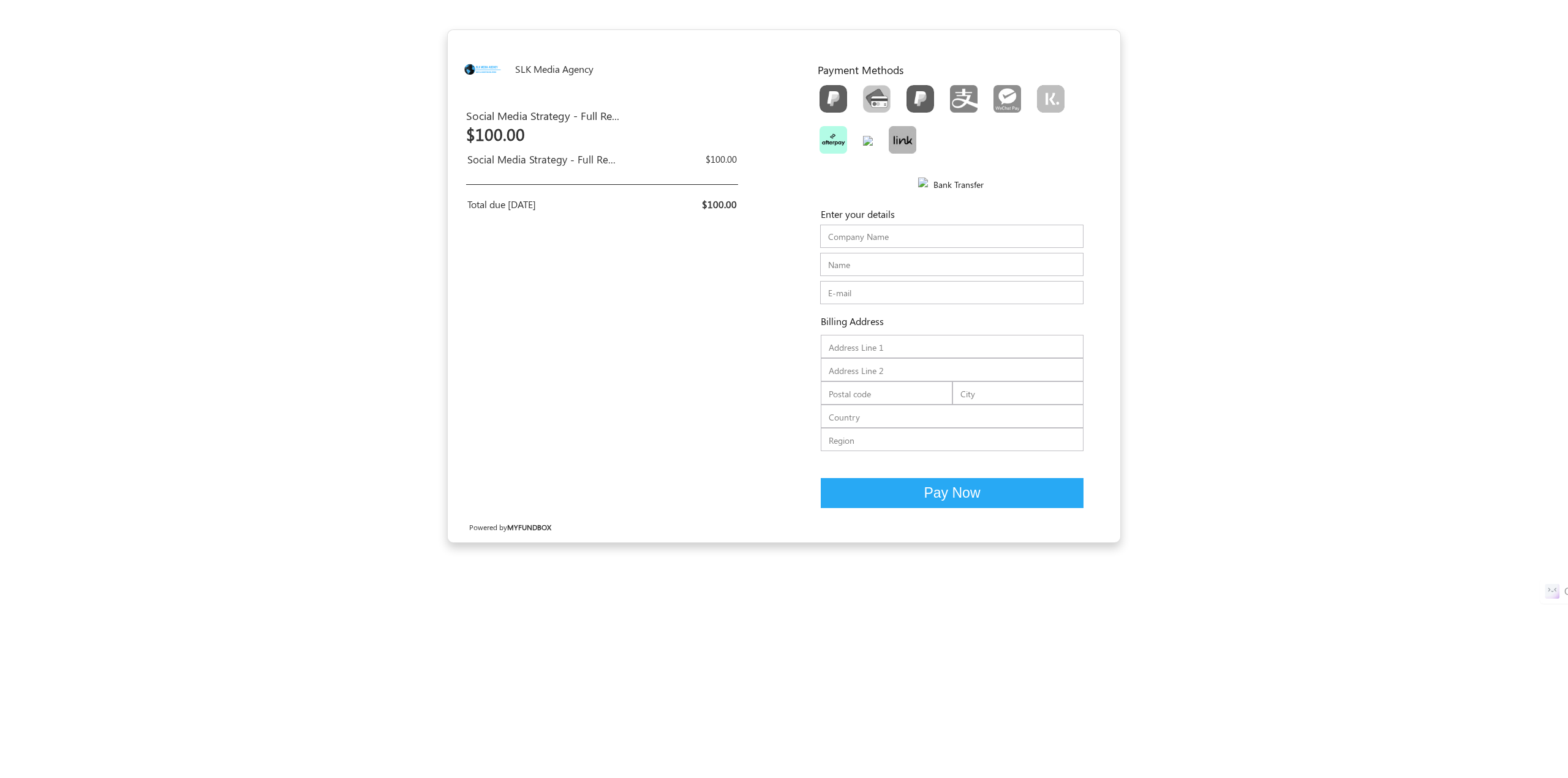
click at [828, 142] on img "Toolbar with button groups" at bounding box center [833, 140] width 28 height 28
click at [827, 134] on input "Toolbar with button groups" at bounding box center [823, 131] width 8 height 8
radio input "true"
click at [867, 137] on img "Toolbar with button groups" at bounding box center [868, 141] width 10 height 10
click at [867, 137] on input "Toolbar with button groups" at bounding box center [867, 135] width 8 height 8
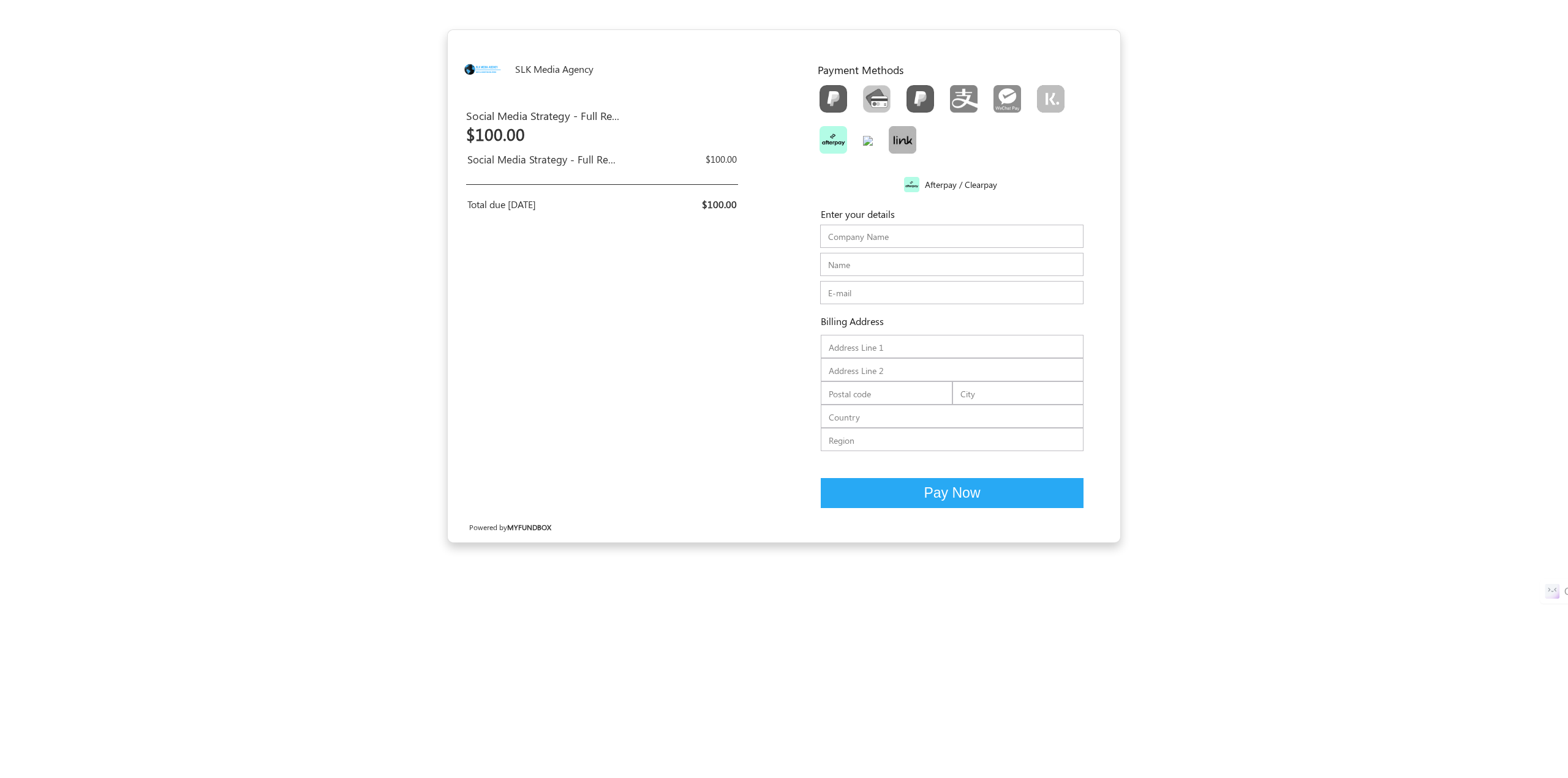
radio input "true"
click at [982, 140] on div "Toolbar with button groups" at bounding box center [953, 122] width 284 height 82
click at [932, 111] on img "Toolbar with button groups" at bounding box center [920, 99] width 28 height 28
click at [914, 93] on input "Toolbar with button groups" at bounding box center [910, 89] width 8 height 8
radio input "true"
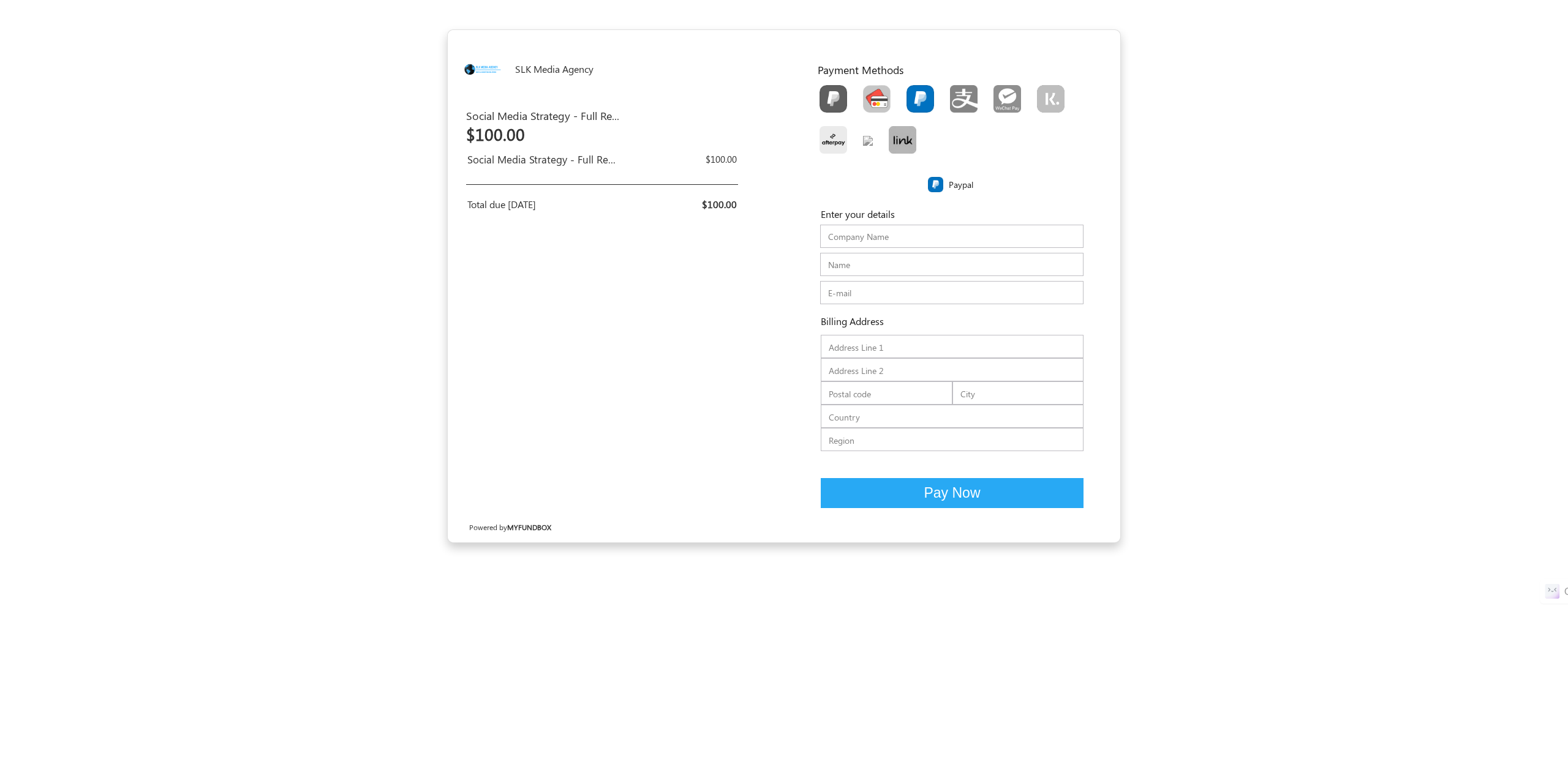
click at [881, 109] on img "Toolbar with button groups" at bounding box center [877, 99] width 28 height 28
click at [870, 93] on input "Toolbar with button groups" at bounding box center [867, 89] width 8 height 8
radio input "true"
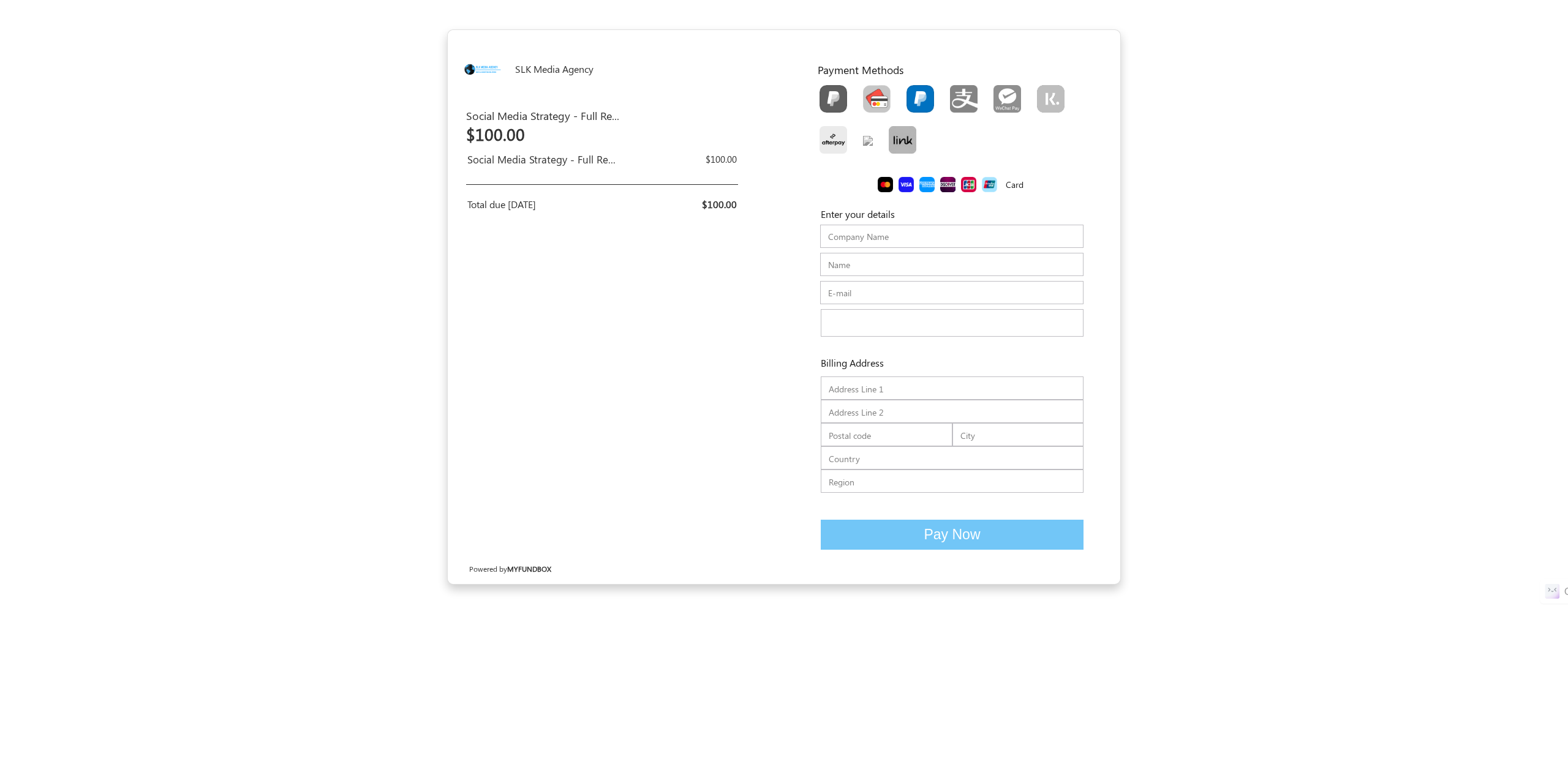
click at [916, 100] on img "Toolbar with button groups" at bounding box center [920, 99] width 28 height 28
click at [914, 93] on input "Toolbar with button groups" at bounding box center [910, 89] width 8 height 8
radio input "true"
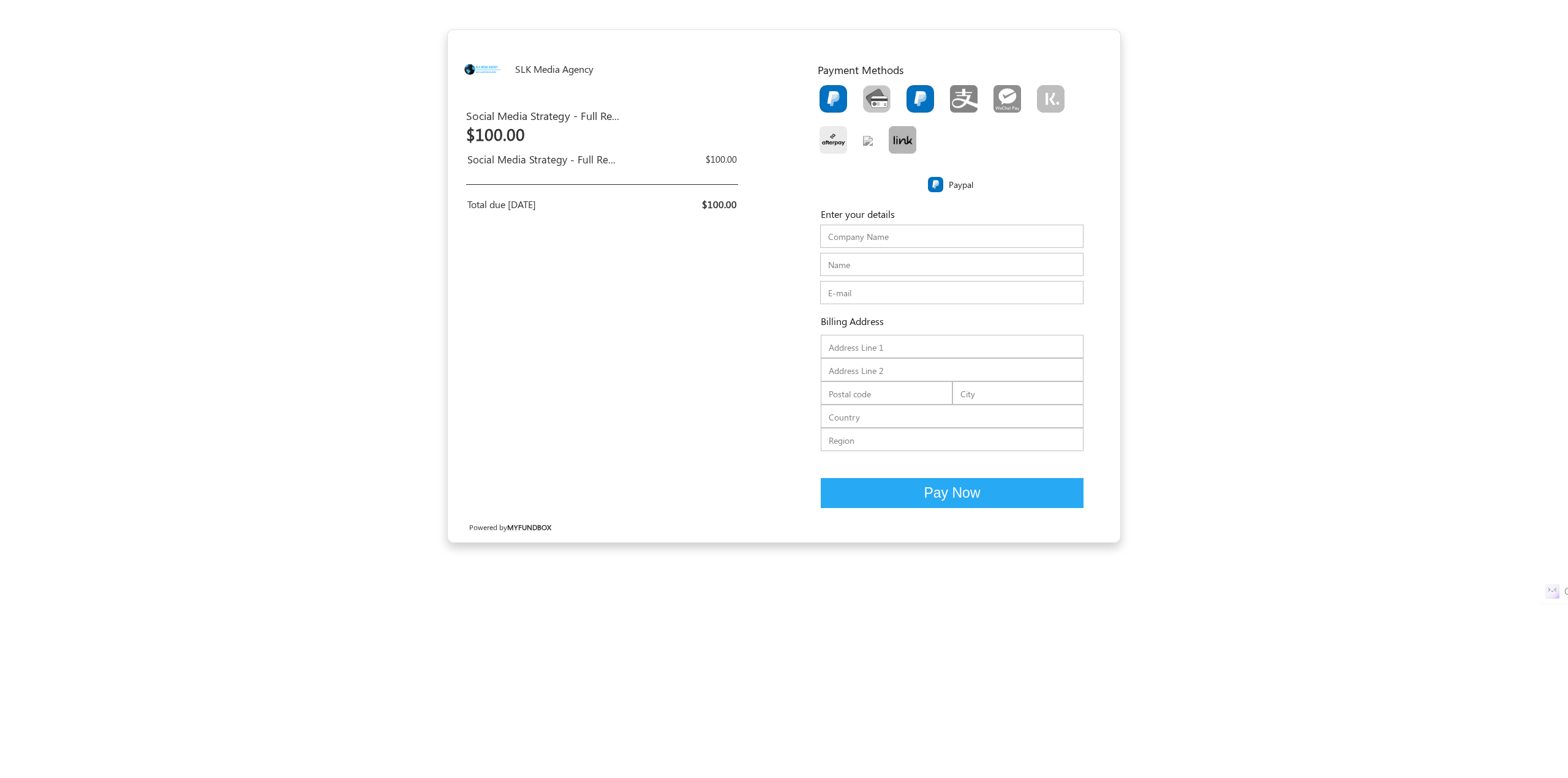
click at [836, 100] on img "Toolbar with button groups" at bounding box center [833, 99] width 28 height 28
click at [827, 93] on input "Toolbar with button groups" at bounding box center [823, 89] width 8 height 8
radio input "true"
click at [828, 102] on img "Toolbar with button groups" at bounding box center [833, 99] width 28 height 28
click at [827, 93] on input "Toolbar with button groups" at bounding box center [823, 89] width 8 height 8
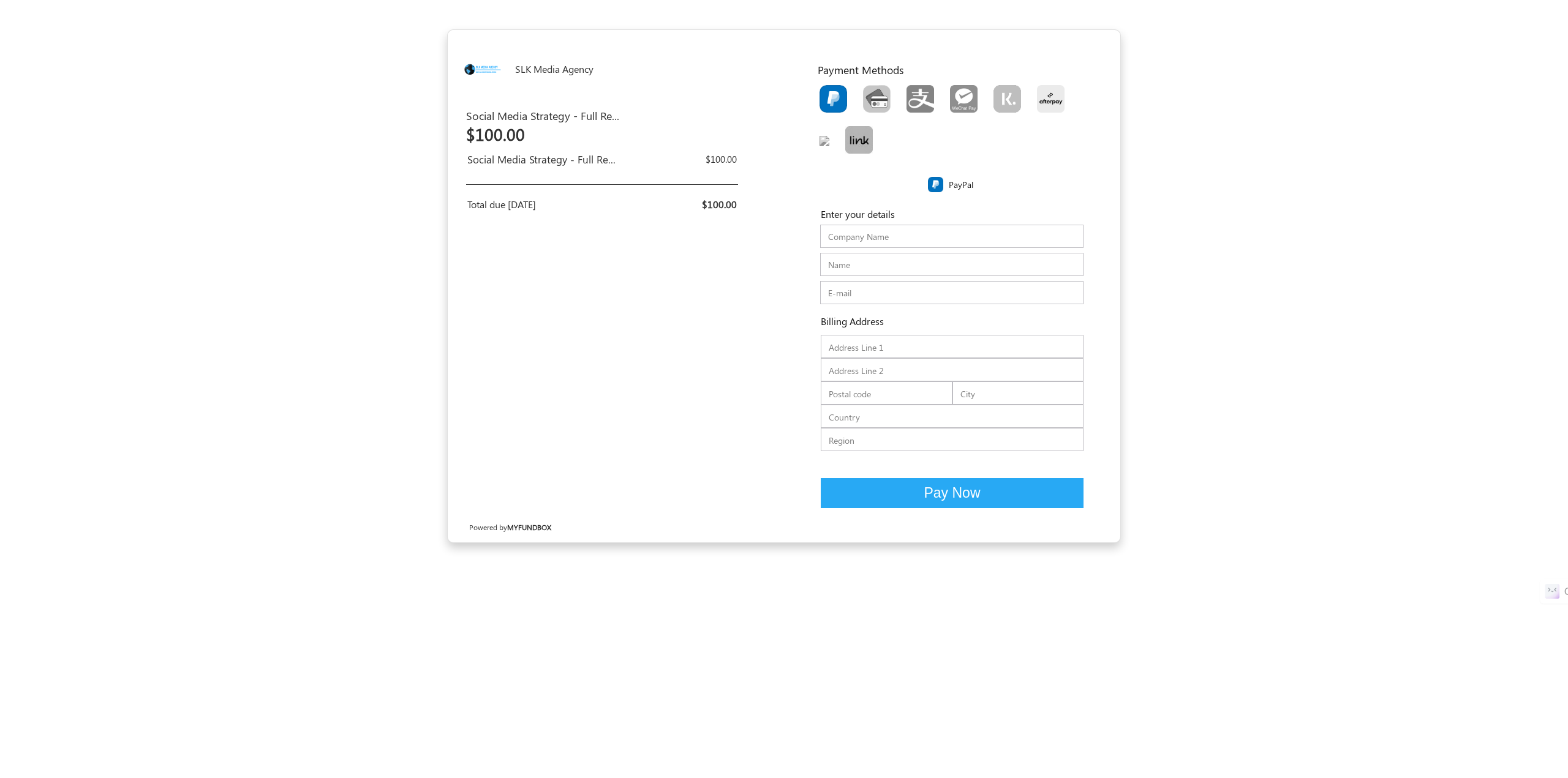
radio input "true"
click at [833, 101] on img "Toolbar with button groups" at bounding box center [833, 99] width 28 height 28
click at [827, 93] on input "Toolbar with button groups" at bounding box center [823, 89] width 8 height 8
click at [877, 97] on img "Toolbar with button groups" at bounding box center [877, 99] width 28 height 28
click at [870, 93] on input "Toolbar with button groups" at bounding box center [867, 89] width 8 height 8
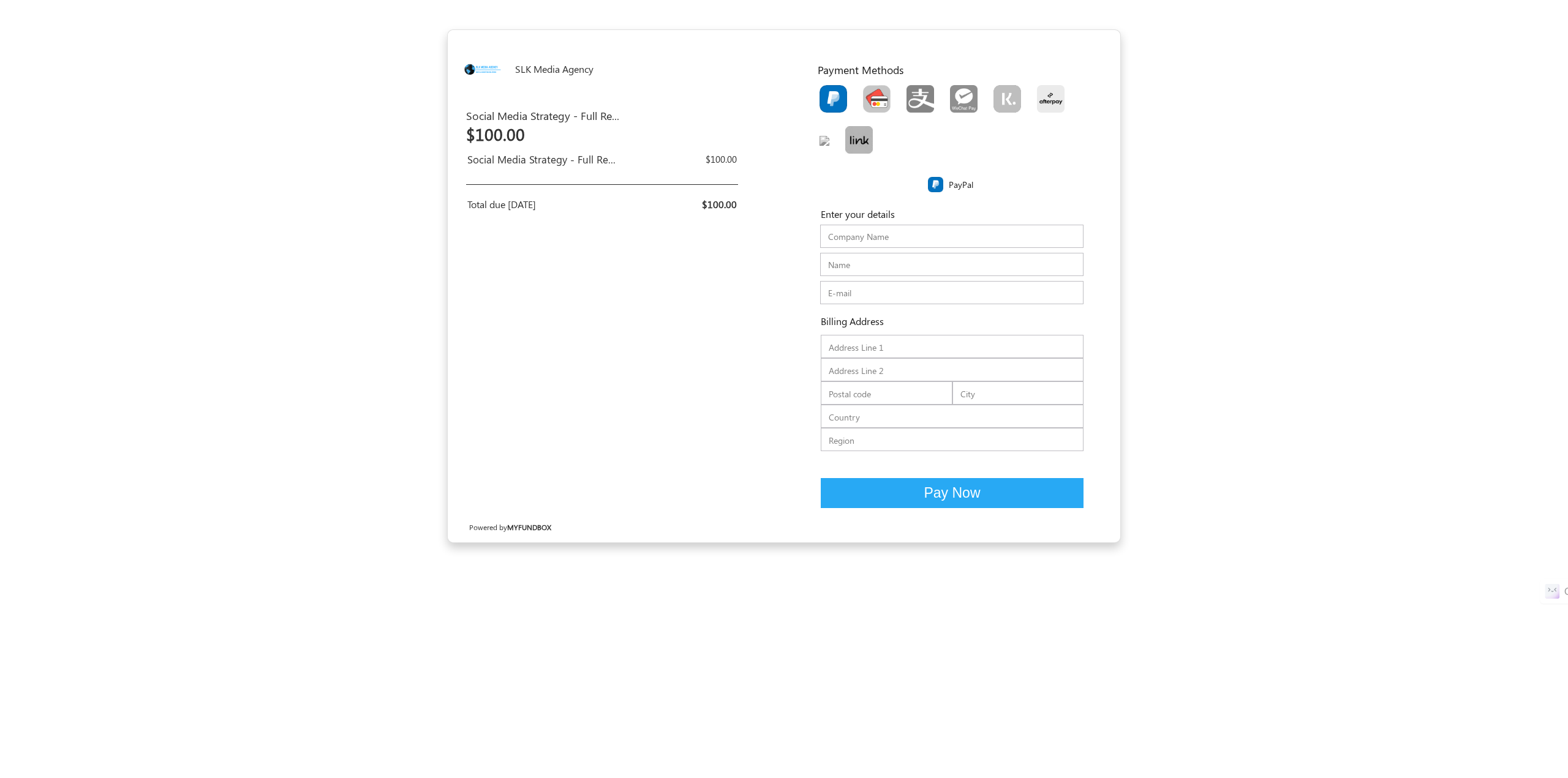
radio input "true"
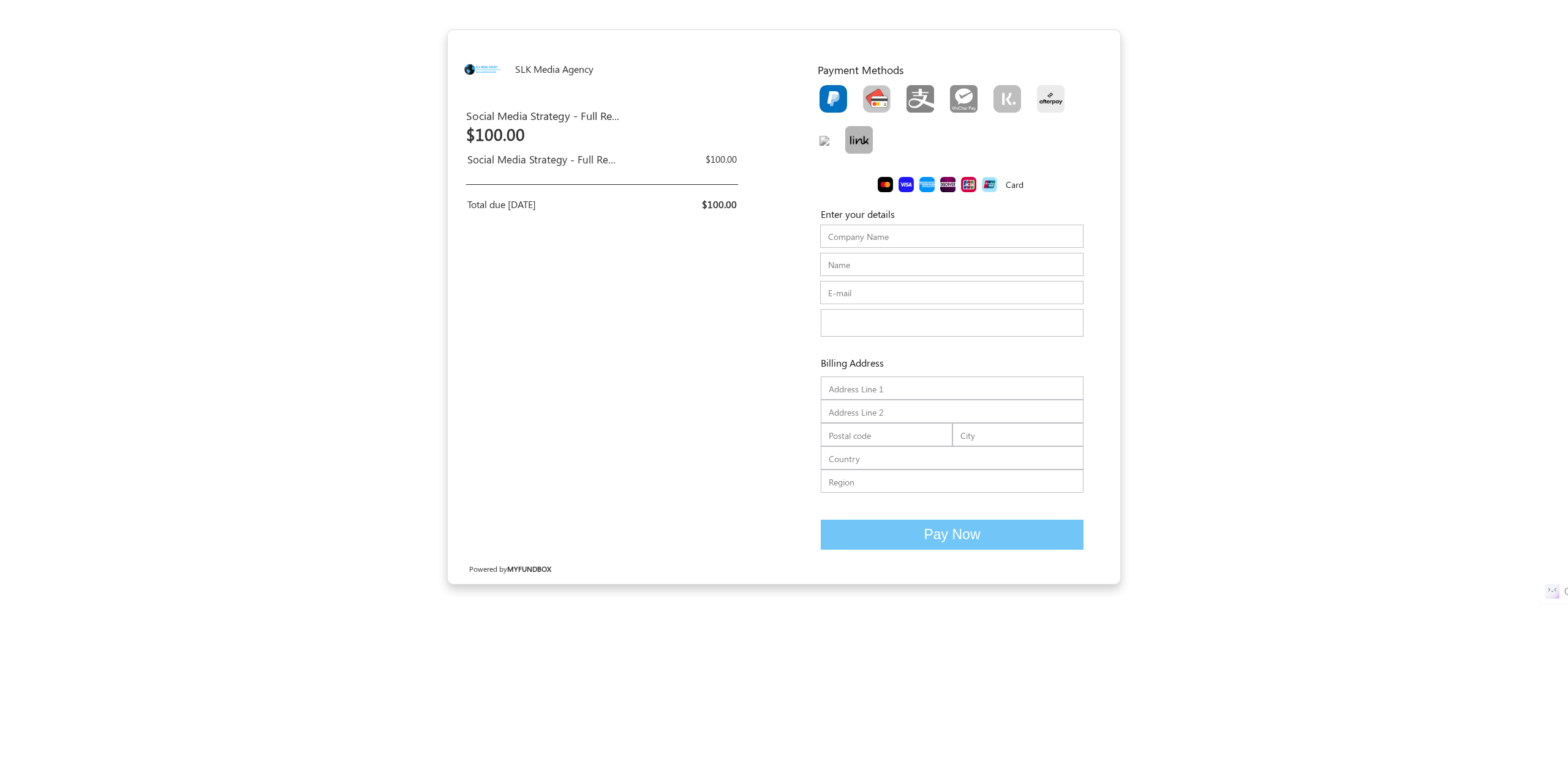
click at [823, 99] on img "Toolbar with button groups" at bounding box center [833, 99] width 28 height 28
click at [823, 93] on input "Toolbar with button groups" at bounding box center [823, 89] width 8 height 8
radio input "true"
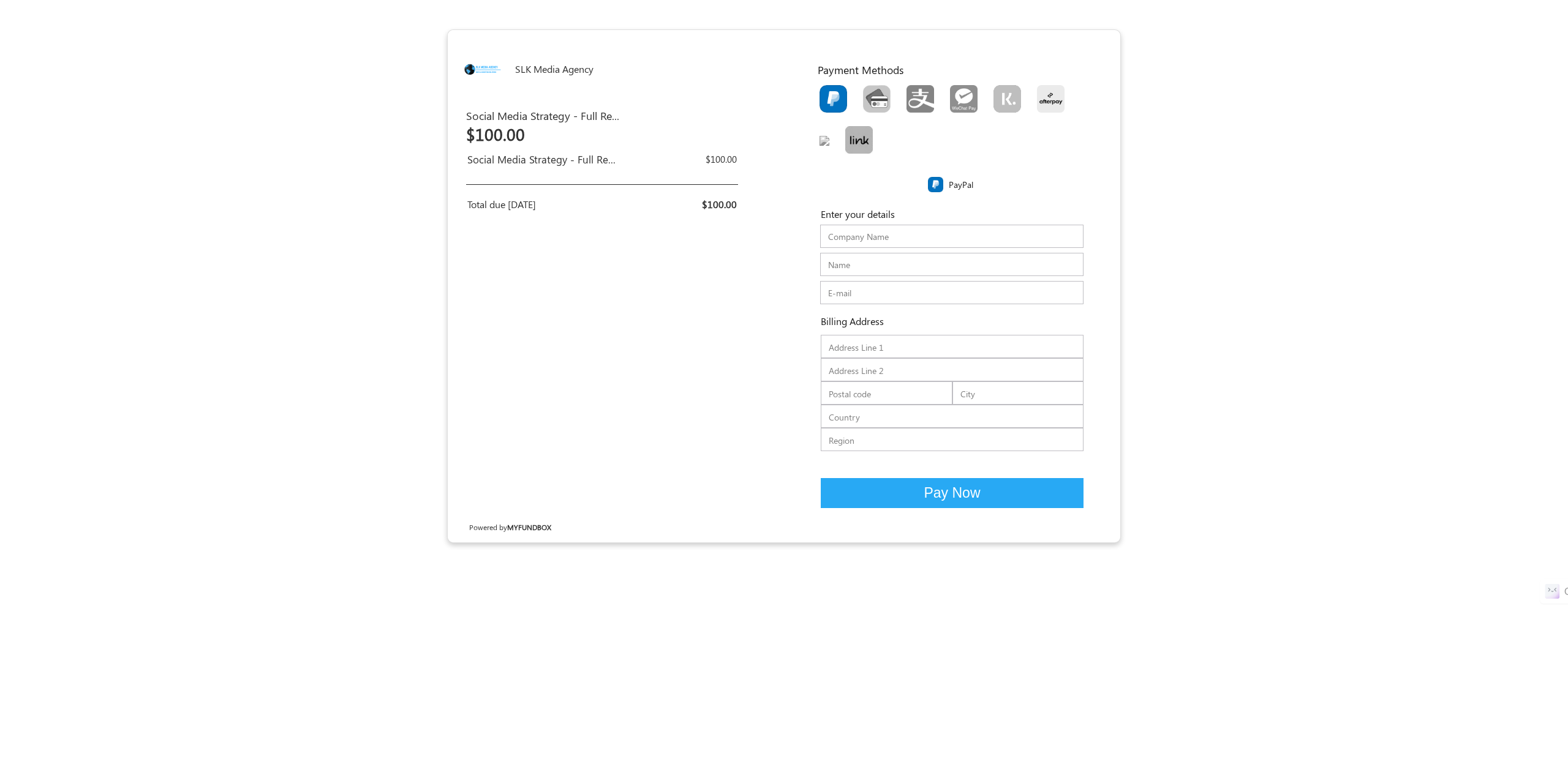
click at [1261, 215] on form "SLK Media Agency EUR USD USD GBP EUR EN ES NL Social Media Strategy - Full Repo…" at bounding box center [784, 286] width 1568 height 514
